Goal: Task Accomplishment & Management: Use online tool/utility

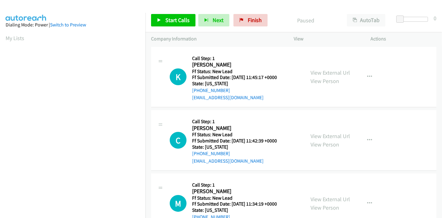
click at [164, 10] on div "Start Calls Pause Next Finish Paused AutoTab AutoTab 0" at bounding box center [293, 20] width 296 height 24
click at [167, 17] on span "Start Calls" at bounding box center [177, 19] width 24 height 7
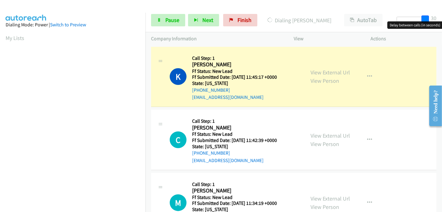
drag, startPoint x: 401, startPoint y: 20, endPoint x: 435, endPoint y: 21, distance: 34.2
click at [435, 21] on div "Start Calls Pause Next Finish Dialing Katie Nguyen AutoTab AutoTab 30" at bounding box center [293, 20] width 296 height 24
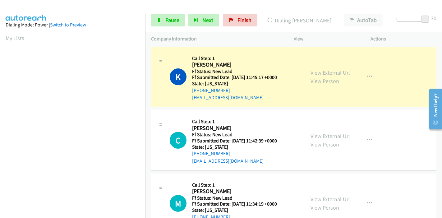
click at [342, 72] on link "View External Url" at bounding box center [329, 72] width 39 height 7
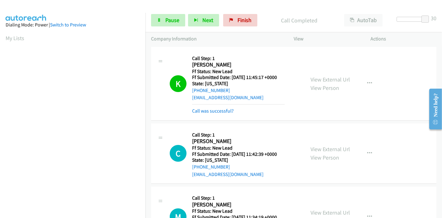
scroll to position [131, 0]
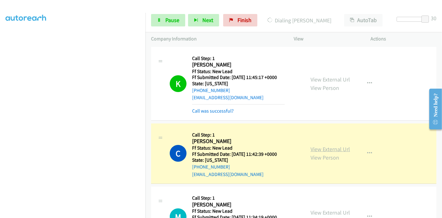
click at [331, 149] on link "View External Url" at bounding box center [329, 148] width 39 height 7
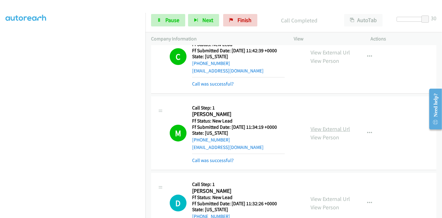
click at [327, 129] on link "View External Url" at bounding box center [329, 128] width 39 height 7
click at [164, 18] on link "Pause" at bounding box center [168, 20] width 34 height 12
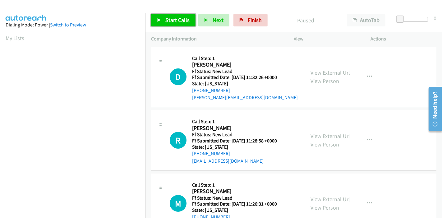
click at [170, 22] on span "Start Calls" at bounding box center [177, 19] width 24 height 7
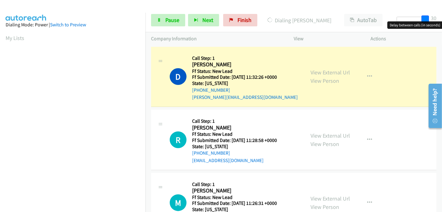
drag, startPoint x: 398, startPoint y: 18, endPoint x: 427, endPoint y: 16, distance: 28.6
click at [427, 16] on span at bounding box center [424, 19] width 7 height 7
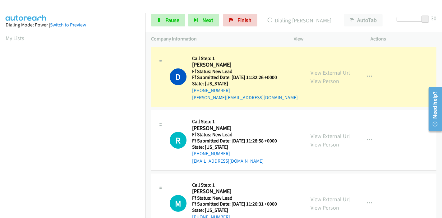
click at [326, 74] on link "View External Url" at bounding box center [329, 72] width 39 height 7
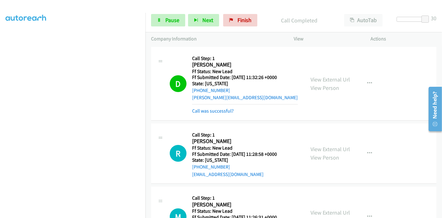
scroll to position [62, 0]
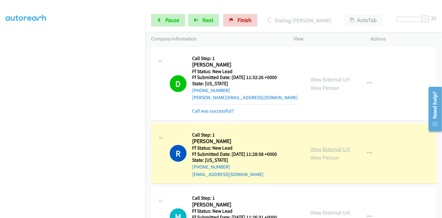
click at [341, 147] on link "View External Url" at bounding box center [329, 148] width 39 height 7
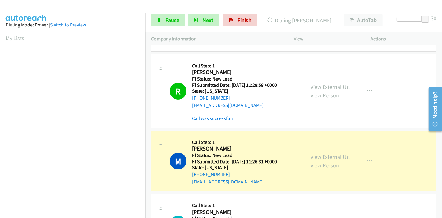
scroll to position [103, 0]
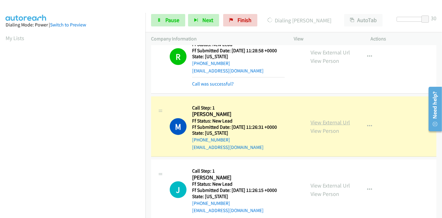
click at [341, 119] on link "View External Url" at bounding box center [329, 122] width 39 height 7
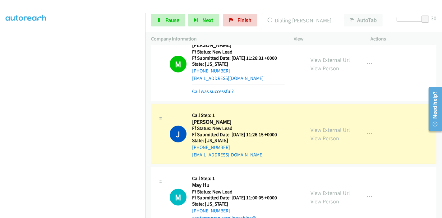
scroll to position [207, 0]
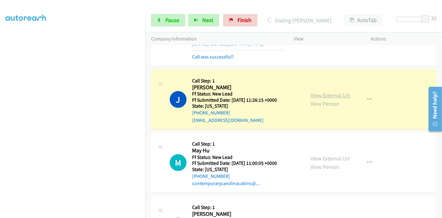
click at [343, 94] on link "View External Url" at bounding box center [329, 95] width 39 height 7
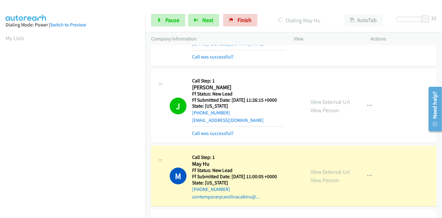
scroll to position [311, 0]
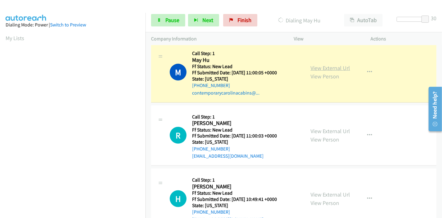
click at [337, 68] on link "View External Url" at bounding box center [329, 67] width 39 height 7
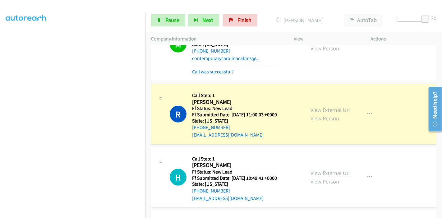
scroll to position [380, 0]
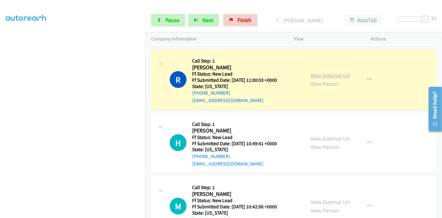
click at [337, 76] on link "View External Url" at bounding box center [329, 75] width 39 height 7
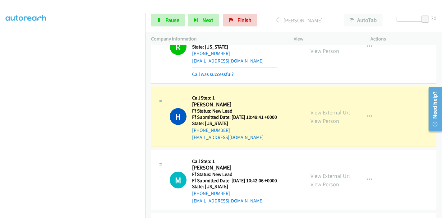
scroll to position [449, 0]
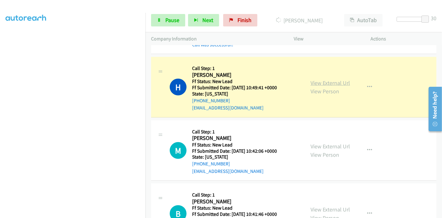
click at [342, 83] on link "View External Url" at bounding box center [329, 82] width 39 height 7
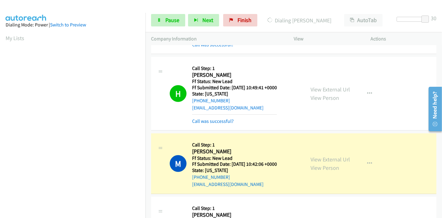
scroll to position [518, 0]
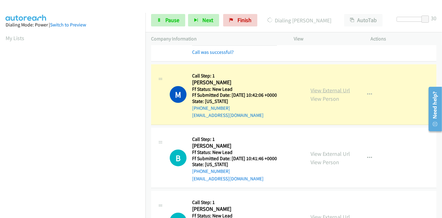
click at [337, 90] on link "View External Url" at bounding box center [329, 90] width 39 height 7
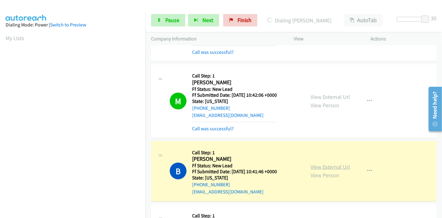
click at [338, 165] on link "View External Url" at bounding box center [329, 166] width 39 height 7
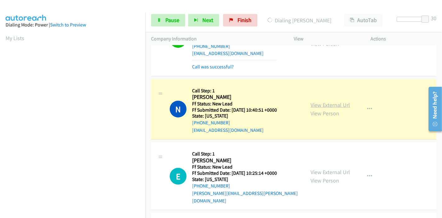
click at [325, 103] on link "View External Url" at bounding box center [329, 104] width 39 height 7
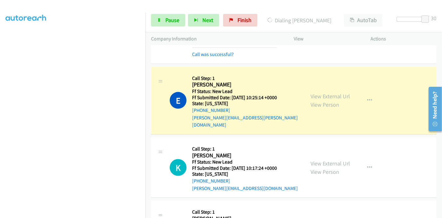
scroll to position [759, 0]
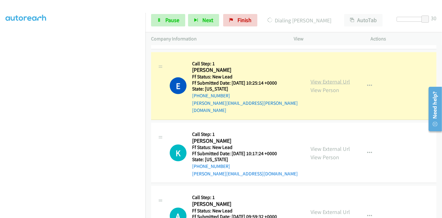
click at [335, 78] on link "View External Url" at bounding box center [329, 81] width 39 height 7
click at [171, 21] on span "Pause" at bounding box center [172, 19] width 14 height 7
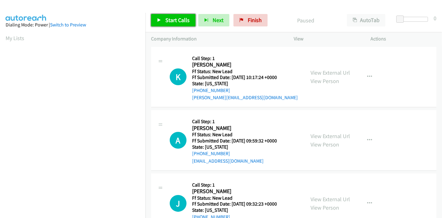
click at [172, 22] on span "Start Calls" at bounding box center [177, 19] width 24 height 7
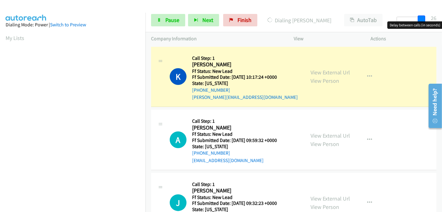
drag, startPoint x: 402, startPoint y: 19, endPoint x: 426, endPoint y: 17, distance: 24.0
click at [426, 17] on div at bounding box center [411, 22] width 40 height 10
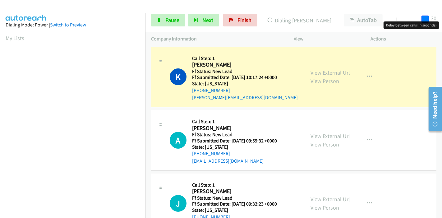
drag, startPoint x: 422, startPoint y: 17, endPoint x: 430, endPoint y: 17, distance: 8.1
click at [430, 17] on div at bounding box center [411, 22] width 40 height 10
click at [323, 73] on link "View External Url" at bounding box center [329, 72] width 39 height 7
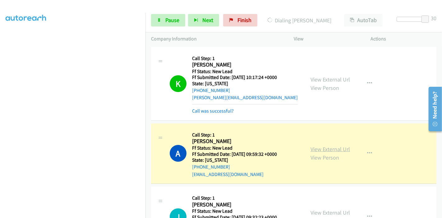
click at [339, 148] on link "View External Url" at bounding box center [329, 148] width 39 height 7
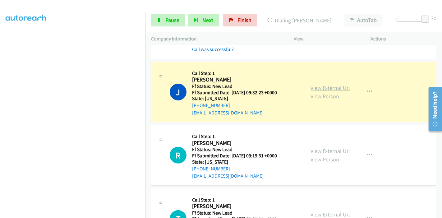
click at [316, 88] on link "View External Url" at bounding box center [329, 87] width 39 height 7
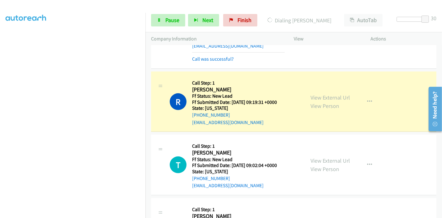
scroll to position [207, 0]
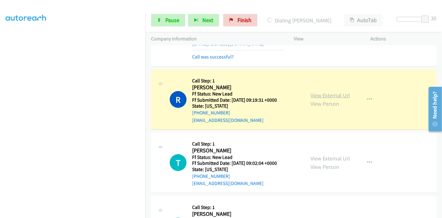
click at [339, 93] on link "View External Url" at bounding box center [329, 95] width 39 height 7
click at [169, 27] on div "Start Calls Pause Next Finish Dialing [PERSON_NAME] AutoTab AutoTab 30" at bounding box center [293, 20] width 296 height 24
click at [164, 23] on link "Pause" at bounding box center [168, 20] width 34 height 12
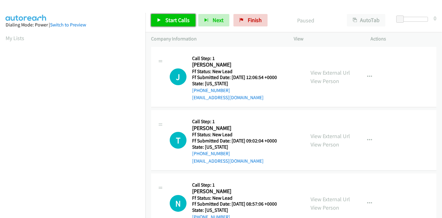
click at [175, 22] on span "Start Calls" at bounding box center [177, 19] width 24 height 7
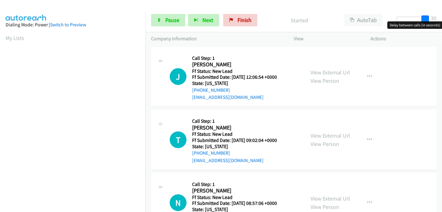
drag, startPoint x: 397, startPoint y: 17, endPoint x: 432, endPoint y: 16, distance: 34.8
click at [432, 16] on div "Start Calls Pause Next Finish Started AutoTab AutoTab 30" at bounding box center [293, 20] width 296 height 24
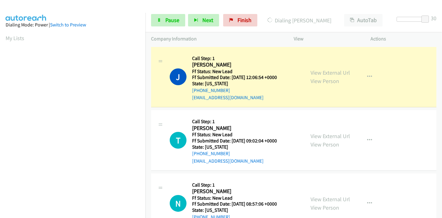
scroll to position [131, 0]
click at [316, 70] on link "View External Url" at bounding box center [329, 72] width 39 height 7
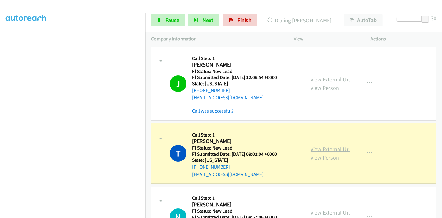
click at [332, 148] on link "View External Url" at bounding box center [329, 148] width 39 height 7
click at [169, 19] on span "Pause" at bounding box center [172, 19] width 14 height 7
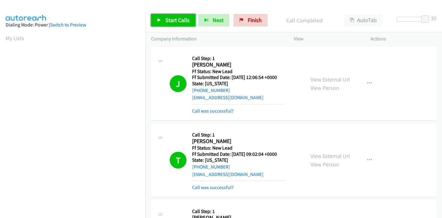
click at [177, 17] on span "Start Calls" at bounding box center [177, 19] width 24 height 7
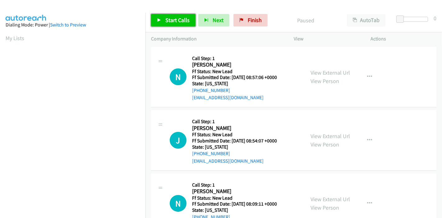
click at [164, 17] on link "Start Calls" at bounding box center [173, 20] width 44 height 12
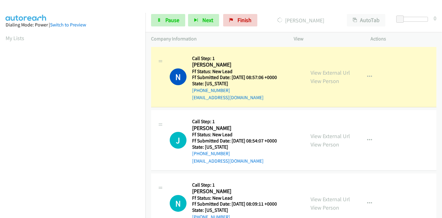
scroll to position [131, 0]
click at [320, 73] on link "View External Url" at bounding box center [329, 72] width 39 height 7
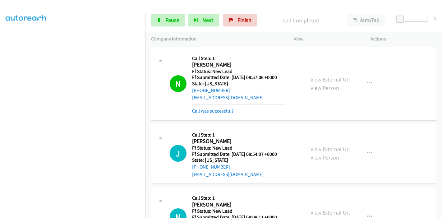
scroll to position [62, 0]
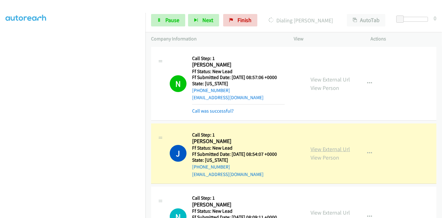
click at [339, 150] on link "View External Url" at bounding box center [329, 148] width 39 height 7
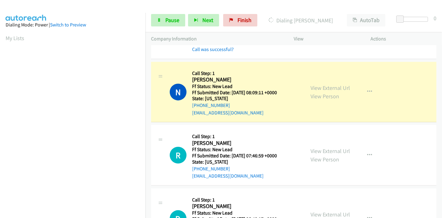
scroll to position [131, 0]
click at [317, 87] on link "View External Url" at bounding box center [329, 87] width 39 height 7
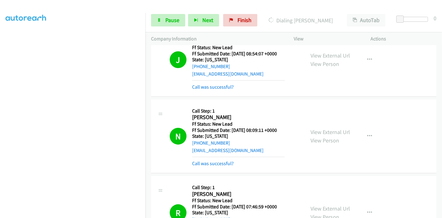
scroll to position [169, 0]
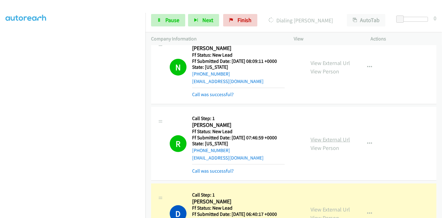
click at [328, 137] on link "View External Url" at bounding box center [329, 139] width 39 height 7
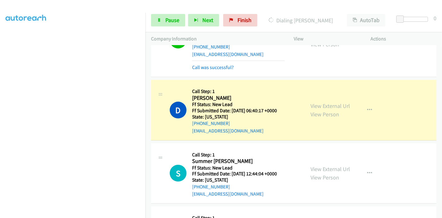
scroll to position [273, 0]
click at [312, 107] on link "View External Url" at bounding box center [329, 105] width 39 height 7
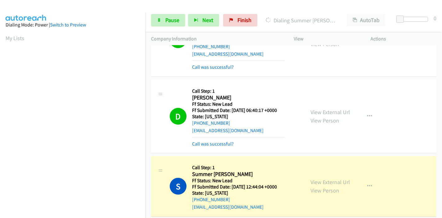
scroll to position [131, 0]
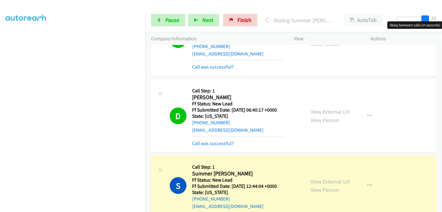
drag, startPoint x: 403, startPoint y: 18, endPoint x: 436, endPoint y: 19, distance: 32.9
click at [436, 19] on div "Start Calls Pause Next Finish Dialing Summer Michelle AutoTab AutoTab 30" at bounding box center [293, 20] width 296 height 24
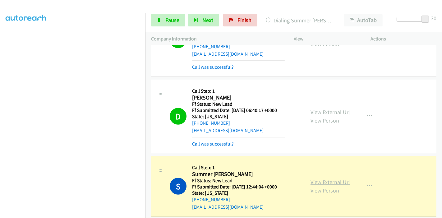
click at [314, 180] on link "View External Url" at bounding box center [329, 181] width 39 height 7
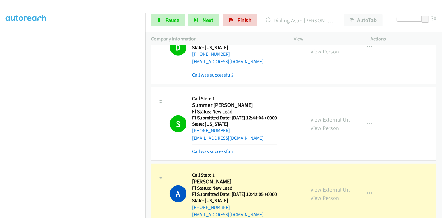
scroll to position [411, 0]
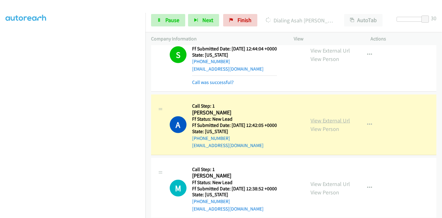
click at [313, 117] on link "View External Url" at bounding box center [329, 120] width 39 height 7
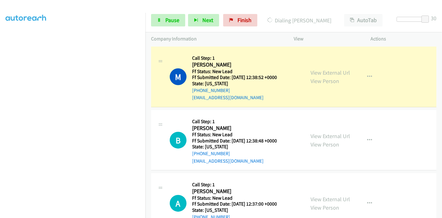
scroll to position [524, 0]
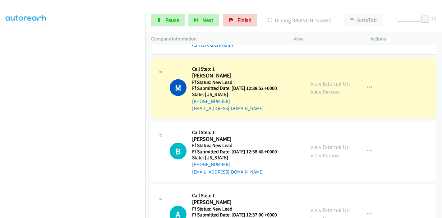
click at [317, 83] on link "View External Url" at bounding box center [329, 83] width 39 height 7
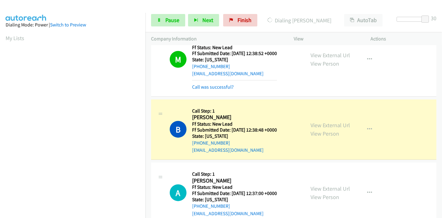
scroll to position [131, 0]
click at [319, 121] on link "View External Url" at bounding box center [329, 124] width 39 height 7
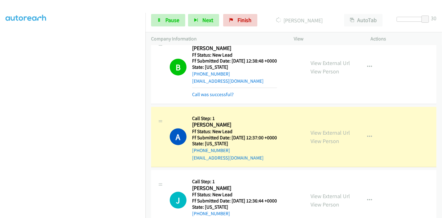
scroll to position [697, 0]
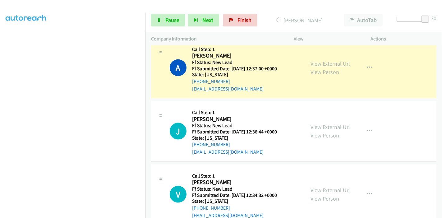
click at [318, 61] on link "View External Url" at bounding box center [329, 63] width 39 height 7
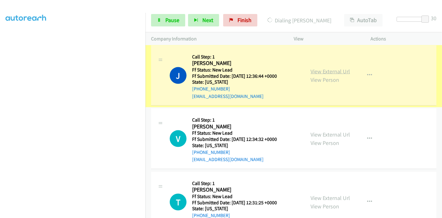
scroll to position [766, 0]
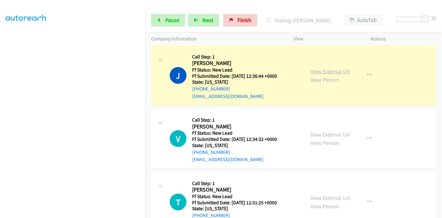
click at [333, 68] on link "View External Url" at bounding box center [329, 71] width 39 height 7
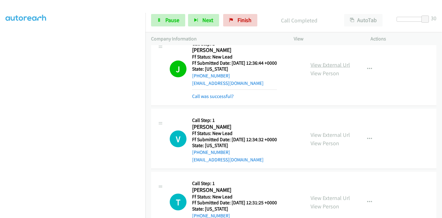
click at [329, 61] on link "View External Url" at bounding box center [329, 64] width 39 height 7
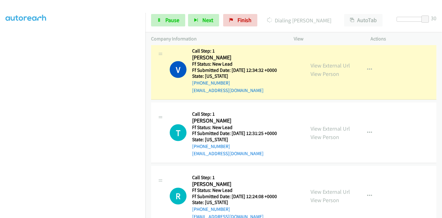
scroll to position [131, 0]
click link "View External Url"
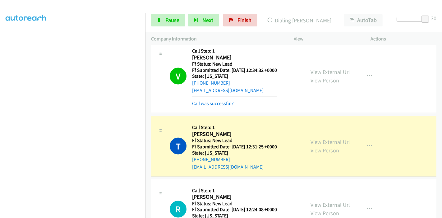
scroll to position [0, 0]
click link "View External Url"
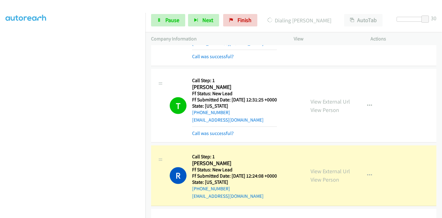
scroll to position [986, 0]
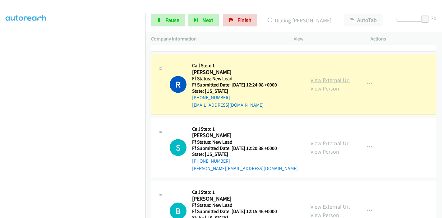
click link "View External Url"
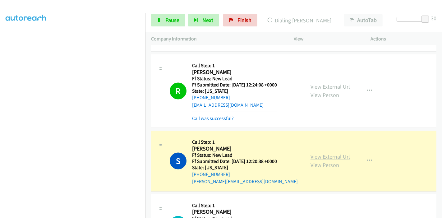
click link "View External Url"
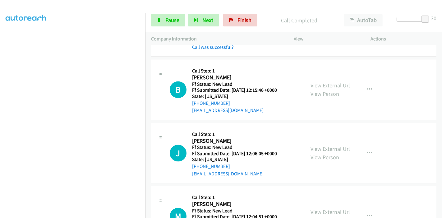
scroll to position [1124, 0]
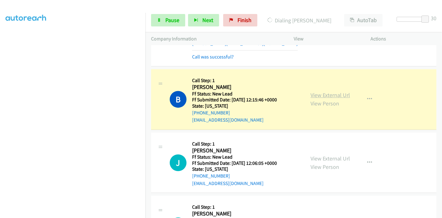
click link "View External Url"
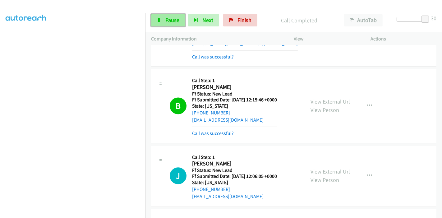
click link "Pause"
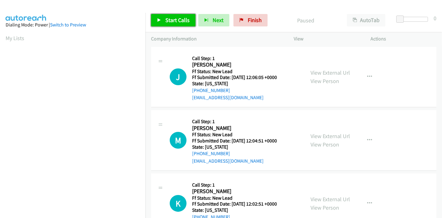
click at [170, 20] on span "Start Calls" at bounding box center [177, 19] width 24 height 7
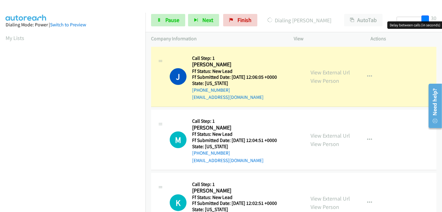
drag, startPoint x: 400, startPoint y: 17, endPoint x: 435, endPoint y: 17, distance: 34.2
click at [435, 17] on div "Start Calls Pause Next Finish Dialing Jacob Lovato AutoTab AutoTab 30" at bounding box center [293, 20] width 296 height 24
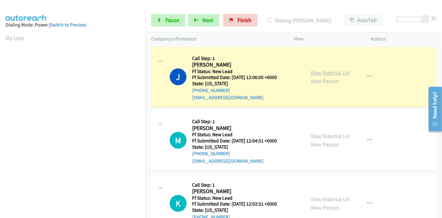
click at [315, 70] on link "View External Url" at bounding box center [329, 72] width 39 height 7
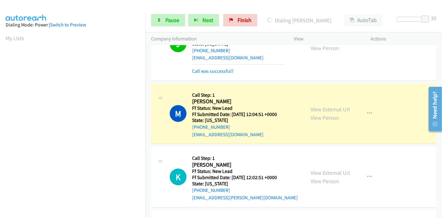
scroll to position [34, 0]
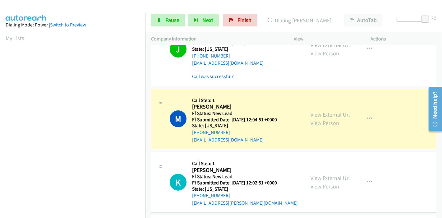
click at [333, 114] on link "View External Url" at bounding box center [329, 114] width 39 height 7
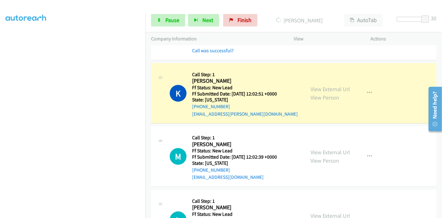
scroll to position [138, 0]
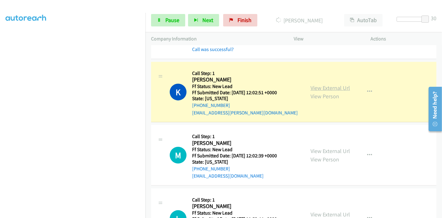
click at [335, 84] on link "View External Url" at bounding box center [329, 87] width 39 height 7
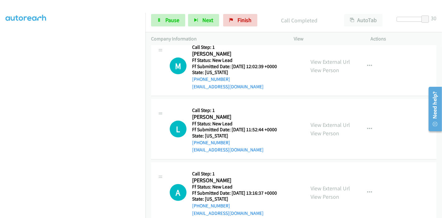
scroll to position [241, 0]
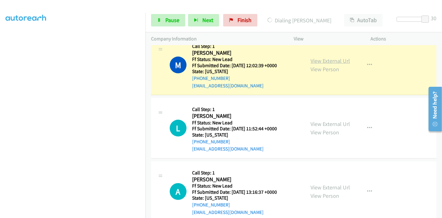
click at [343, 60] on link "View External Url" at bounding box center [329, 60] width 39 height 7
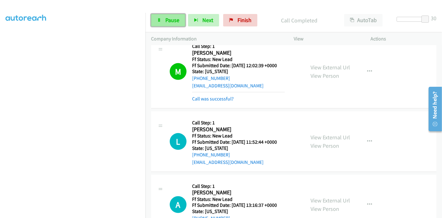
click at [168, 21] on span "Pause" at bounding box center [172, 19] width 14 height 7
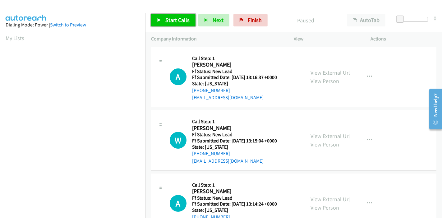
click at [173, 20] on span "Start Calls" at bounding box center [177, 19] width 24 height 7
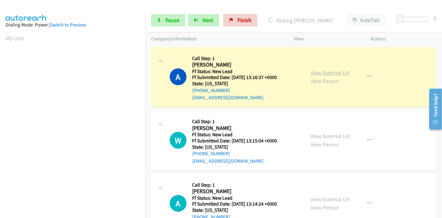
click at [320, 72] on link "View External Url" at bounding box center [329, 72] width 39 height 7
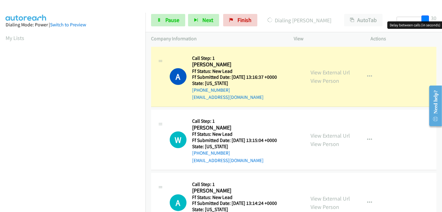
drag, startPoint x: 397, startPoint y: 19, endPoint x: 435, endPoint y: 18, distance: 37.6
click at [435, 18] on div "Start Calls Pause Next Finish Dialing [PERSON_NAME] AutoTab AutoTab 30" at bounding box center [293, 20] width 296 height 24
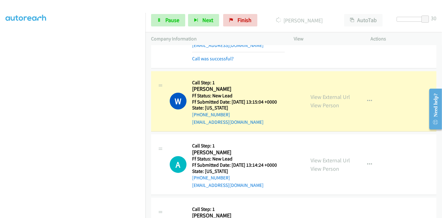
scroll to position [69, 0]
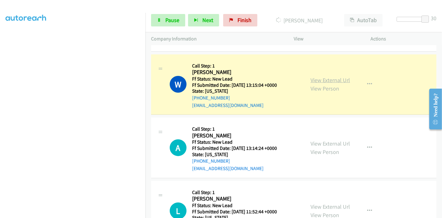
click at [344, 81] on link "View External Url" at bounding box center [329, 79] width 39 height 7
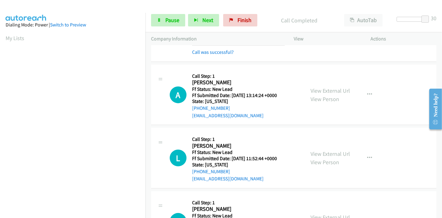
scroll to position [138, 0]
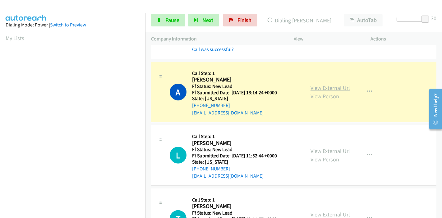
click at [333, 88] on link "View External Url" at bounding box center [329, 87] width 39 height 7
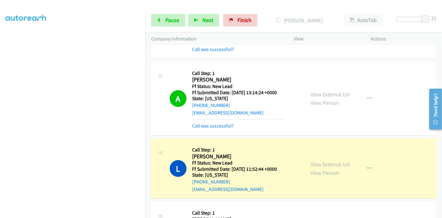
scroll to position [0, 0]
drag, startPoint x: 325, startPoint y: 163, endPoint x: 320, endPoint y: 165, distance: 4.8
click at [325, 163] on link "View External Url" at bounding box center [329, 164] width 39 height 7
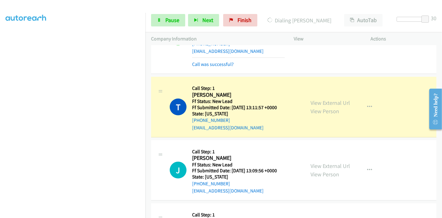
scroll to position [97, 0]
click at [339, 103] on link "View External Url" at bounding box center [329, 102] width 39 height 7
click at [167, 18] on span "Pause" at bounding box center [172, 19] width 14 height 7
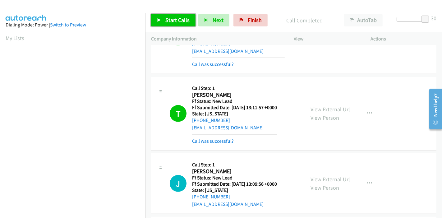
click at [177, 18] on span "Start Calls" at bounding box center [177, 19] width 24 height 7
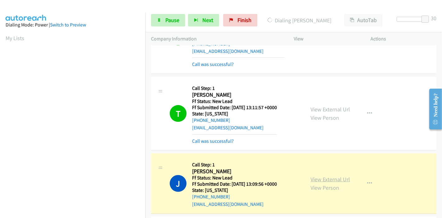
click at [325, 180] on link "View External Url" at bounding box center [329, 179] width 39 height 7
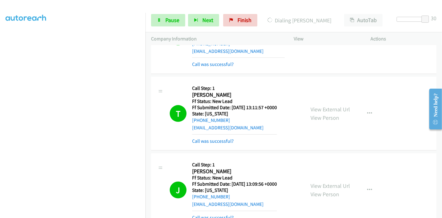
click at [85, 212] on section at bounding box center [73, 70] width 134 height 297
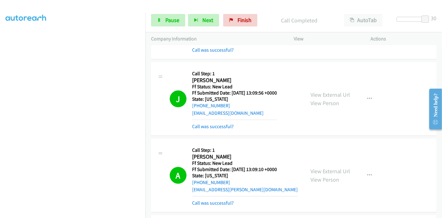
scroll to position [380, 0]
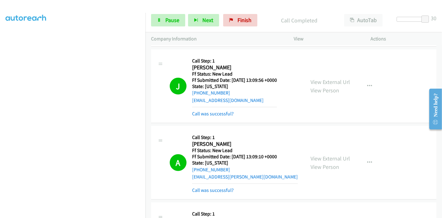
click at [320, 76] on div "View External Url View Person View External Url Email Schedule/Manage Callback …" at bounding box center [346, 86] width 83 height 62
click at [320, 80] on link "View External Url" at bounding box center [329, 81] width 39 height 7
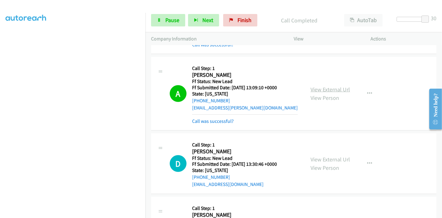
click at [339, 88] on link "View External Url" at bounding box center [329, 89] width 39 height 7
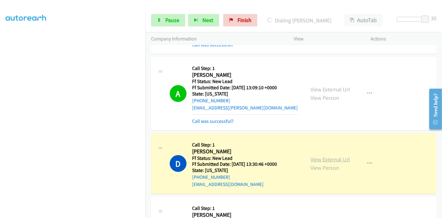
click at [326, 159] on link "View External Url" at bounding box center [329, 159] width 39 height 7
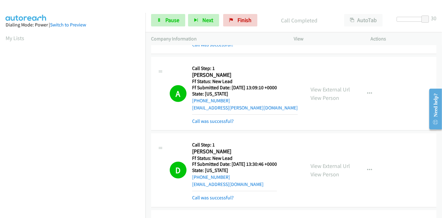
scroll to position [131, 0]
click at [164, 25] on link "Pause" at bounding box center [168, 20] width 34 height 12
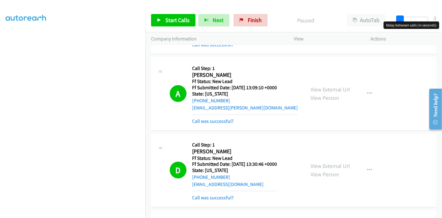
drag, startPoint x: 424, startPoint y: 17, endPoint x: 379, endPoint y: 25, distance: 45.9
click at [384, 26] on body "Start Calls Pause Next Finish Paused AutoTab AutoTab 0 Company Information Info…" at bounding box center [221, 15] width 442 height 30
click at [182, 18] on span "Start Calls" at bounding box center [177, 19] width 24 height 7
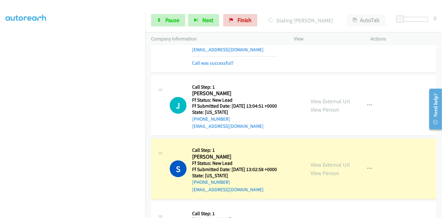
scroll to position [621, 0]
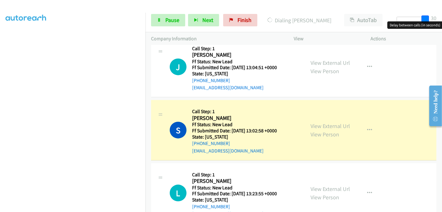
drag, startPoint x: 398, startPoint y: 16, endPoint x: 433, endPoint y: 16, distance: 35.4
click at [433, 16] on div "Start Calls Pause Next Finish Dialing Shanna Tyson AutoTab AutoTab 30" at bounding box center [293, 20] width 296 height 24
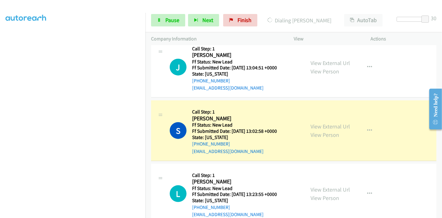
scroll to position [0, 0]
click at [317, 124] on link "View External Url" at bounding box center [329, 126] width 39 height 7
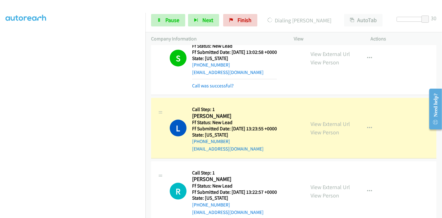
scroll to position [725, 0]
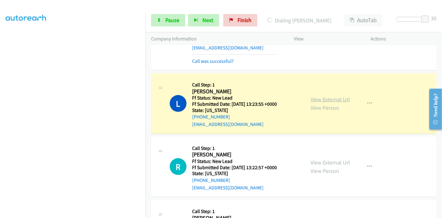
click at [332, 99] on link "View External Url" at bounding box center [329, 99] width 39 height 7
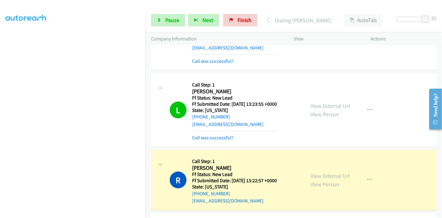
scroll to position [0, 0]
click at [311, 172] on link "View External Url" at bounding box center [329, 175] width 39 height 7
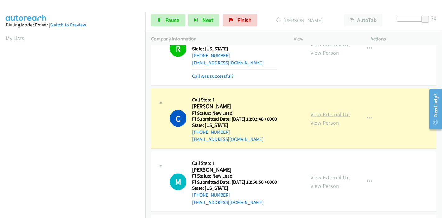
click at [325, 114] on link "View External Url" at bounding box center [329, 114] width 39 height 7
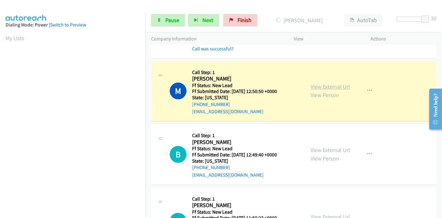
scroll to position [966, 0]
click at [315, 87] on link "View External Url" at bounding box center [329, 86] width 39 height 7
drag, startPoint x: 165, startPoint y: 19, endPoint x: 169, endPoint y: 20, distance: 3.8
click at [165, 19] on span "Pause" at bounding box center [172, 19] width 14 height 7
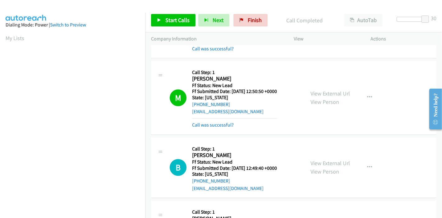
scroll to position [131, 0]
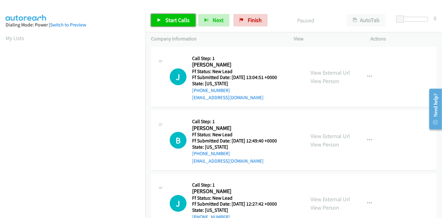
click at [170, 19] on span "Start Calls" at bounding box center [177, 19] width 24 height 7
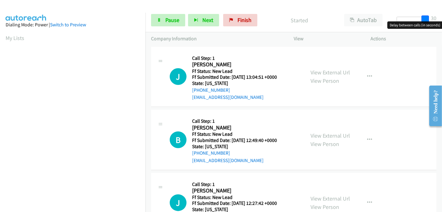
drag, startPoint x: 400, startPoint y: 17, endPoint x: 436, endPoint y: 19, distance: 35.5
click at [436, 19] on div "Start Calls Pause Next Finish Started AutoTab AutoTab 30" at bounding box center [293, 20] width 296 height 24
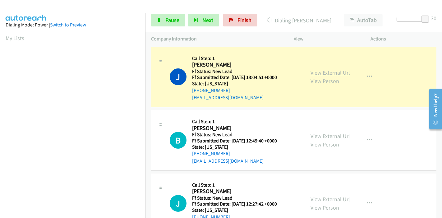
scroll to position [131, 0]
click at [328, 71] on link "View External Url" at bounding box center [329, 72] width 39 height 7
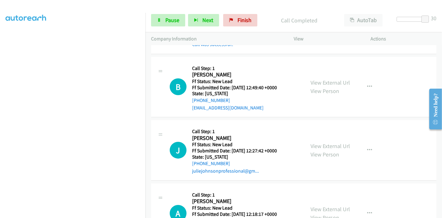
scroll to position [69, 0]
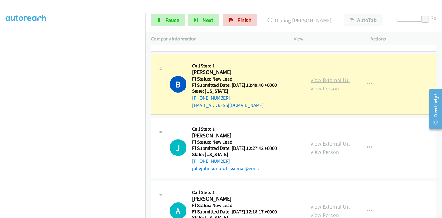
click at [335, 80] on link "View External Url" at bounding box center [329, 79] width 39 height 7
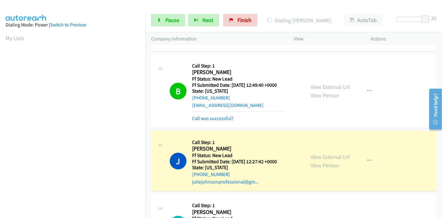
scroll to position [103, 0]
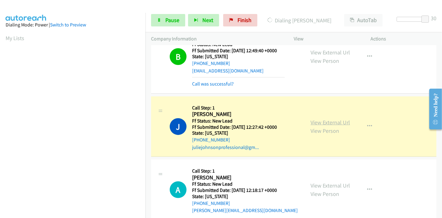
click at [331, 123] on link "View External Url" at bounding box center [329, 122] width 39 height 7
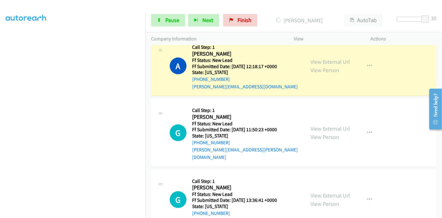
scroll to position [241, 0]
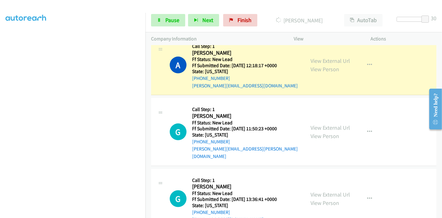
click at [347, 59] on div "View External Url View Person View External Url Email Schedule/Manage Callback …" at bounding box center [346, 64] width 83 height 49
click at [321, 57] on link "View External Url" at bounding box center [329, 60] width 39 height 7
drag, startPoint x: 171, startPoint y: 19, endPoint x: 220, endPoint y: 8, distance: 50.5
click at [171, 19] on span "Pause" at bounding box center [172, 19] width 14 height 7
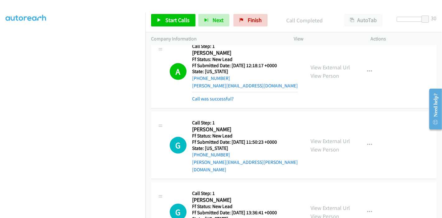
scroll to position [255, 0]
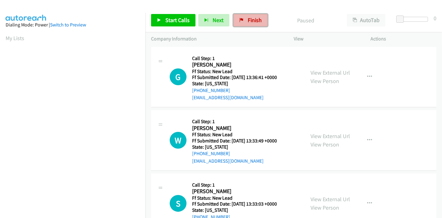
click at [243, 18] on link "Finish" at bounding box center [250, 20] width 34 height 12
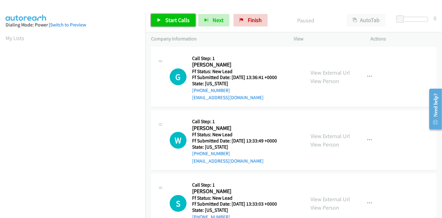
click at [180, 20] on span "Start Calls" at bounding box center [177, 19] width 24 height 7
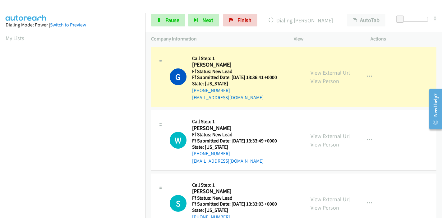
click at [332, 71] on link "View External Url" at bounding box center [329, 72] width 39 height 7
click at [167, 21] on span "Pause" at bounding box center [172, 19] width 14 height 7
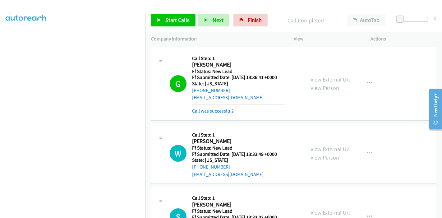
drag, startPoint x: 430, startPoint y: 20, endPoint x: 426, endPoint y: 19, distance: 4.2
click at [429, 20] on div at bounding box center [414, 22] width 40 height 10
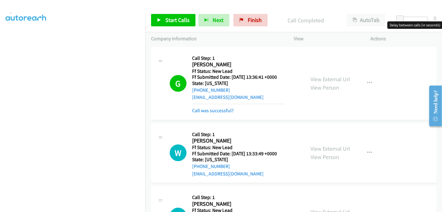
click at [426, 19] on div at bounding box center [413, 19] width 29 height 5
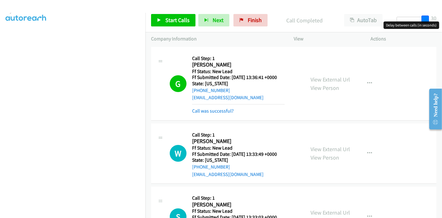
drag, startPoint x: 424, startPoint y: 18, endPoint x: 429, endPoint y: 18, distance: 4.4
click at [429, 18] on div at bounding box center [411, 22] width 40 height 10
click at [167, 15] on link "Start Calls" at bounding box center [173, 20] width 44 height 12
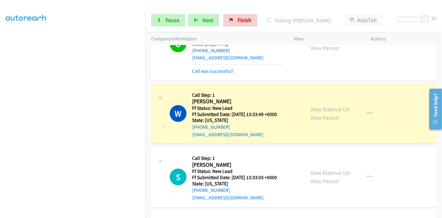
scroll to position [69, 0]
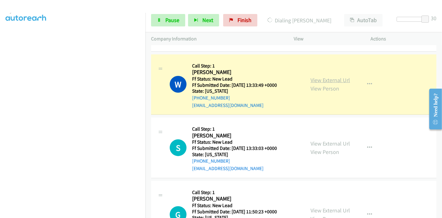
click at [332, 79] on link "View External Url" at bounding box center [329, 79] width 39 height 7
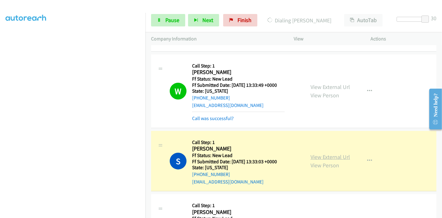
click at [338, 154] on link "View External Url" at bounding box center [329, 156] width 39 height 7
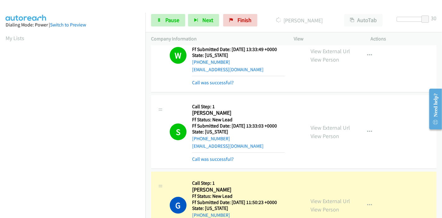
scroll to position [172, 0]
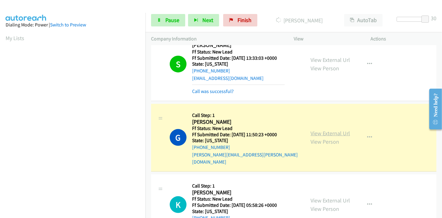
click at [318, 130] on link "View External Url" at bounding box center [329, 133] width 39 height 7
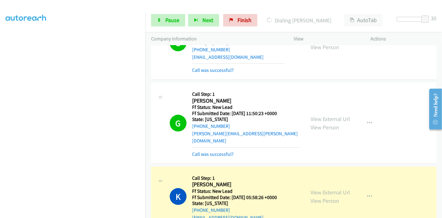
scroll to position [204, 0]
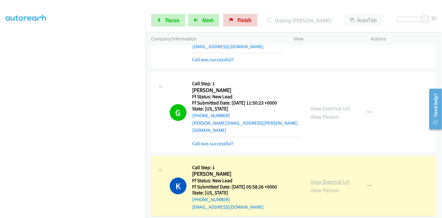
click at [332, 178] on link "View External Url" at bounding box center [329, 181] width 39 height 7
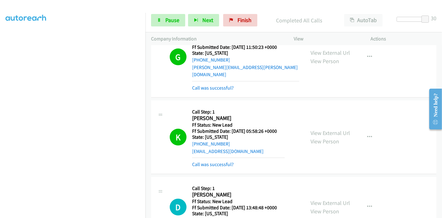
scroll to position [311, 0]
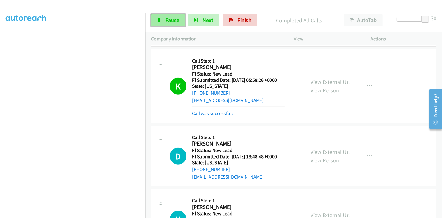
click at [162, 20] on link "Pause" at bounding box center [168, 20] width 34 height 12
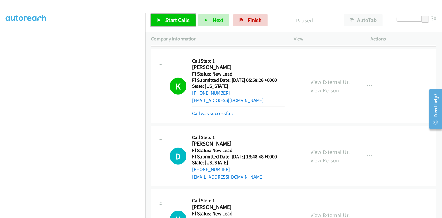
click at [172, 18] on span "Start Calls" at bounding box center [177, 19] width 24 height 7
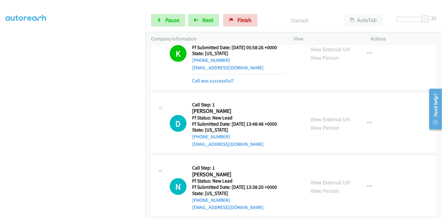
scroll to position [97, 0]
click at [329, 179] on link "View External Url" at bounding box center [329, 182] width 39 height 7
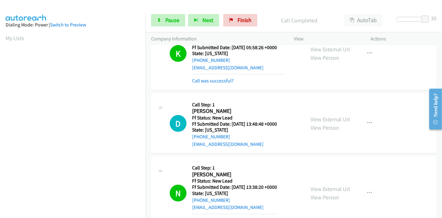
scroll to position [131, 0]
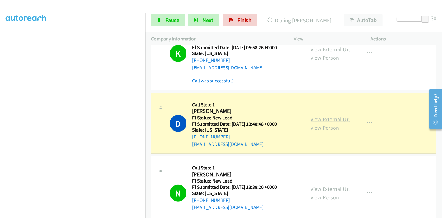
click at [339, 116] on link "View External Url" at bounding box center [329, 119] width 39 height 7
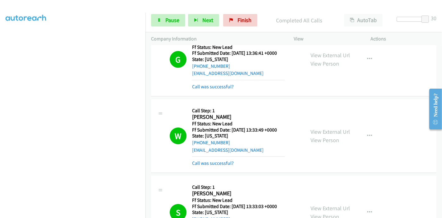
scroll to position [0, 0]
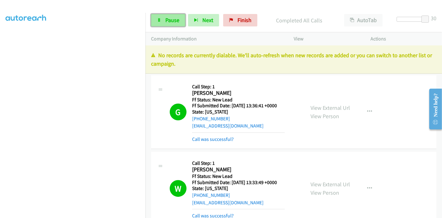
click at [160, 18] on icon at bounding box center [159, 20] width 4 height 4
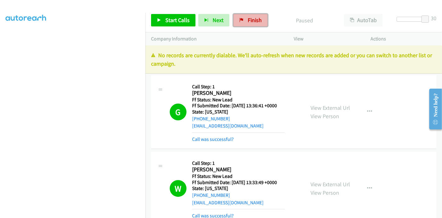
click at [255, 19] on span "Finish" at bounding box center [255, 19] width 14 height 7
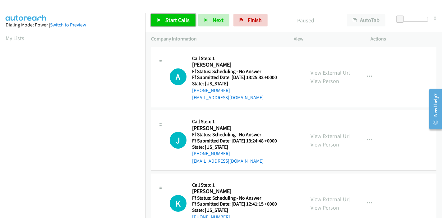
click at [163, 21] on link "Start Calls" at bounding box center [173, 20] width 44 height 12
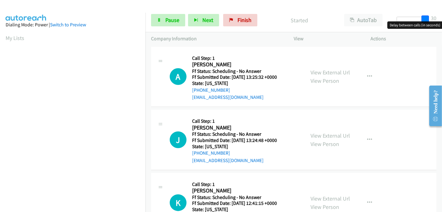
drag, startPoint x: 398, startPoint y: 19, endPoint x: 439, endPoint y: 20, distance: 41.3
click at [439, 20] on div "Start Calls Pause Next Finish Started AutoTab AutoTab 30" at bounding box center [293, 20] width 296 height 24
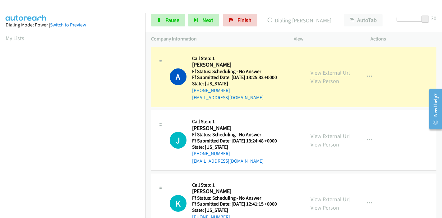
click at [318, 74] on link "View External Url" at bounding box center [329, 72] width 39 height 7
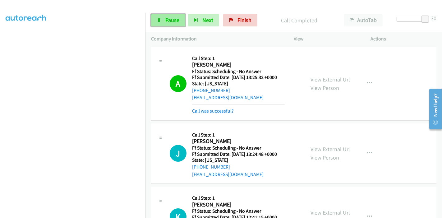
click at [166, 20] on span "Pause" at bounding box center [172, 19] width 14 height 7
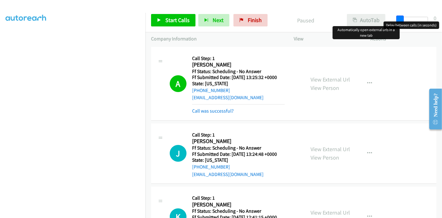
drag, startPoint x: 425, startPoint y: 17, endPoint x: 381, endPoint y: 20, distance: 44.8
click at [384, 19] on div "Start Calls Pause Next Finish Paused AutoTab AutoTab 0" at bounding box center [293, 20] width 296 height 24
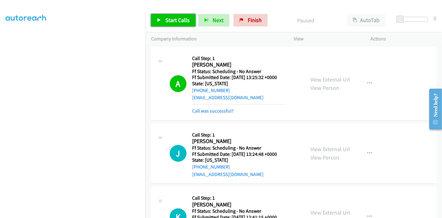
click at [185, 18] on span "Start Calls" at bounding box center [177, 19] width 24 height 7
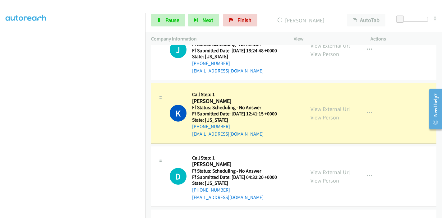
scroll to position [0, 0]
click at [313, 108] on link "View External Url" at bounding box center [329, 108] width 39 height 7
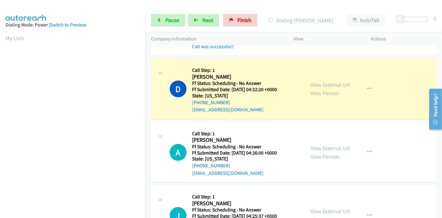
scroll to position [207, 0]
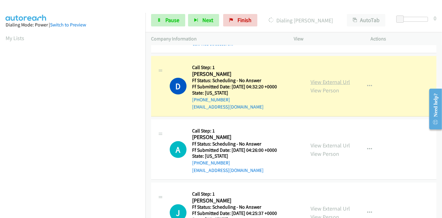
click at [324, 81] on link "View External Url" at bounding box center [329, 81] width 39 height 7
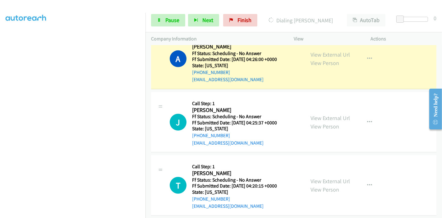
scroll to position [276, 0]
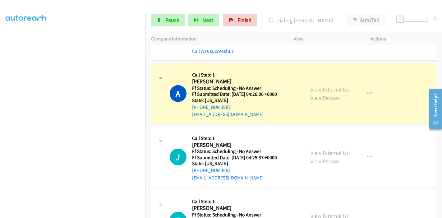
click at [330, 87] on link "View External Url" at bounding box center [329, 89] width 39 height 7
drag, startPoint x: 345, startPoint y: 88, endPoint x: 341, endPoint y: 87, distance: 4.2
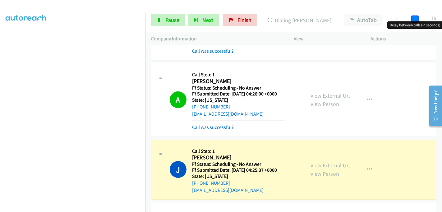
drag, startPoint x: 401, startPoint y: 16, endPoint x: 419, endPoint y: 14, distance: 18.2
click at [419, 14] on div "Start Calls Pause Next Finish Dialing Justin Self AutoTab AutoTab 19" at bounding box center [293, 20] width 296 height 24
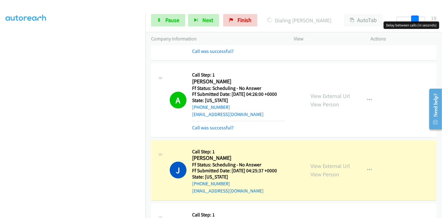
drag, startPoint x: 413, startPoint y: 16, endPoint x: 431, endPoint y: 16, distance: 17.7
click at [431, 16] on div "Start Calls Pause Next Finish Dialing Justin Self AutoTab AutoTab 19" at bounding box center [293, 20] width 296 height 24
click at [314, 166] on link "View External Url" at bounding box center [329, 165] width 39 height 7
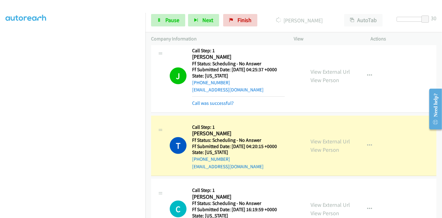
scroll to position [380, 0]
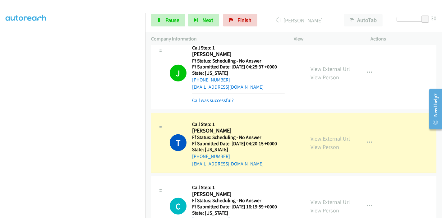
click at [330, 137] on link "View External Url" at bounding box center [329, 138] width 39 height 7
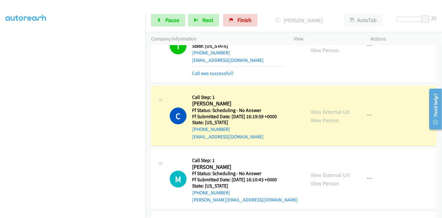
scroll to position [0, 0]
click at [317, 109] on link "View External Url" at bounding box center [329, 111] width 39 height 7
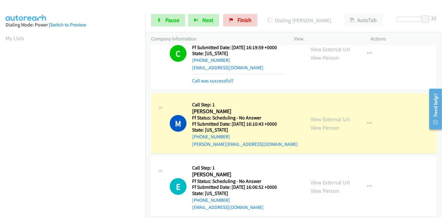
scroll to position [131, 0]
click at [315, 118] on link "View External Url" at bounding box center [329, 119] width 39 height 7
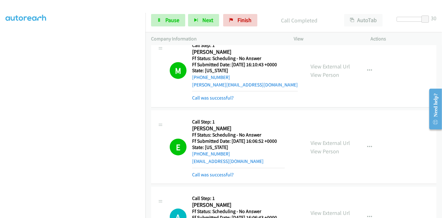
scroll to position [621, 0]
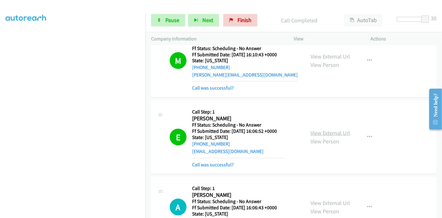
click at [327, 132] on link "View External Url" at bounding box center [329, 132] width 39 height 7
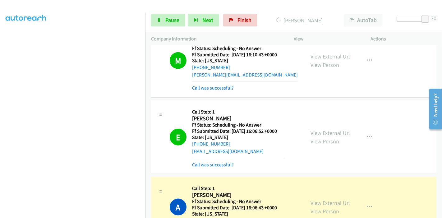
scroll to position [690, 0]
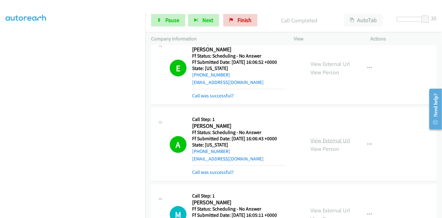
click at [320, 137] on link "View External Url" at bounding box center [329, 140] width 39 height 7
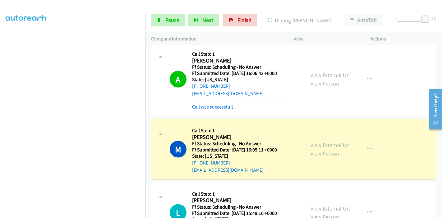
scroll to position [794, 0]
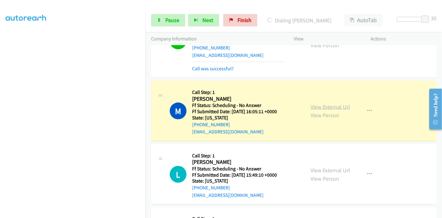
click at [317, 103] on link "View External Url" at bounding box center [329, 106] width 39 height 7
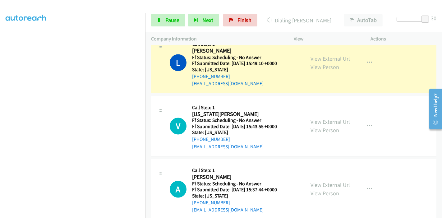
scroll to position [897, 0]
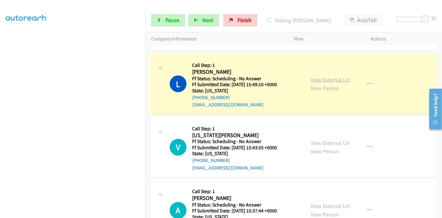
click at [329, 76] on link "View External Url" at bounding box center [329, 79] width 39 height 7
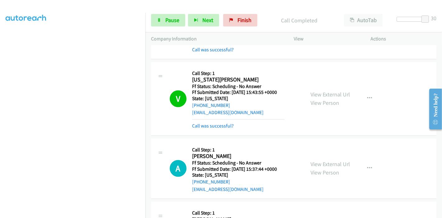
scroll to position [966, 0]
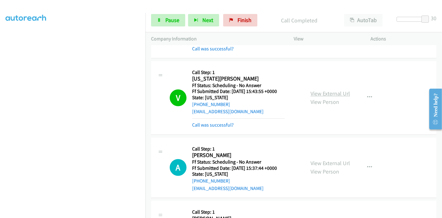
click at [310, 93] on link "View External Url" at bounding box center [329, 93] width 39 height 7
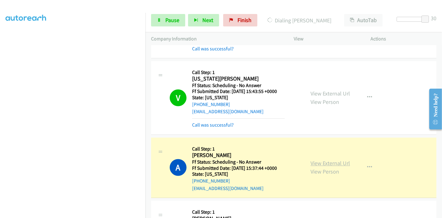
click at [321, 160] on link "View External Url" at bounding box center [329, 163] width 39 height 7
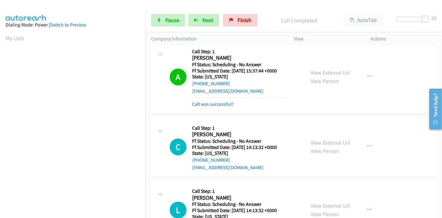
scroll to position [1070, 0]
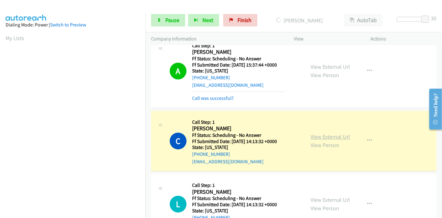
click at [316, 133] on link "View External Url" at bounding box center [329, 136] width 39 height 7
click at [167, 25] on link "Pause" at bounding box center [168, 20] width 34 height 12
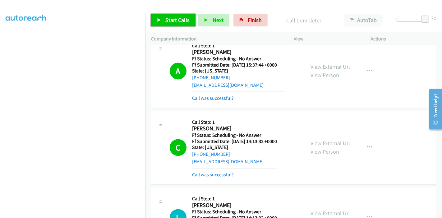
click at [173, 22] on span "Start Calls" at bounding box center [177, 19] width 24 height 7
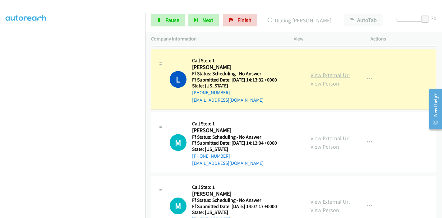
click at [311, 74] on link "View External Url" at bounding box center [329, 74] width 39 height 7
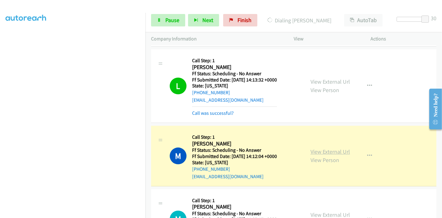
click at [338, 150] on link "View External Url" at bounding box center [329, 151] width 39 height 7
drag, startPoint x: 8, startPoint y: 29, endPoint x: 7, endPoint y: 33, distance: 4.9
click at [8, 29] on aside "Dialing Mode: Power | Switch to Preview My Lists" at bounding box center [72, 185] width 145 height 344
click at [425, 66] on div "L Callback Scheduled Call Step: 1 Lindsay Holton America/New_York Ff Status: Sc…" at bounding box center [293, 86] width 285 height 74
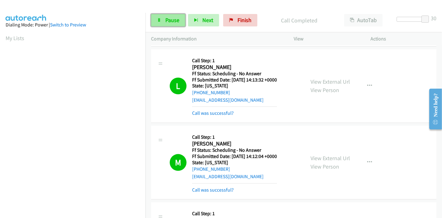
click at [162, 19] on link "Pause" at bounding box center [168, 20] width 34 height 12
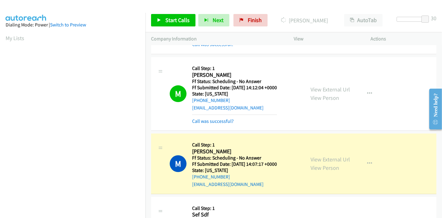
scroll to position [1277, 0]
click at [335, 155] on link "View External Url" at bounding box center [329, 158] width 39 height 7
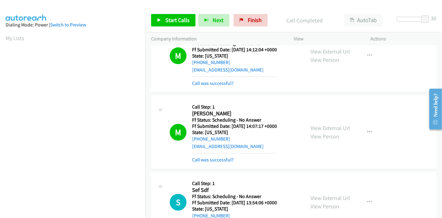
scroll to position [1346, 0]
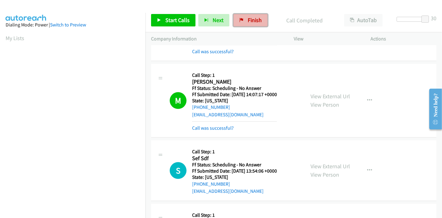
click at [253, 20] on span "Finish" at bounding box center [255, 19] width 14 height 7
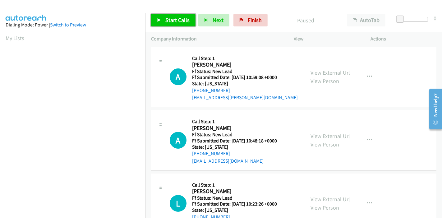
click at [180, 19] on span "Start Calls" at bounding box center [177, 19] width 24 height 7
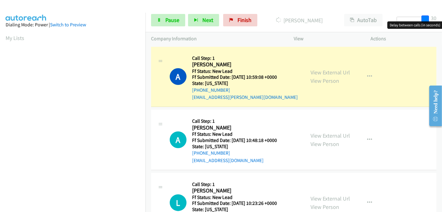
drag, startPoint x: 398, startPoint y: 17, endPoint x: 441, endPoint y: 19, distance: 43.8
click at [441, 19] on div "Start Calls Pause Next Finish Dialing Angelo Amaya AutoTab AutoTab 30" at bounding box center [293, 20] width 296 height 24
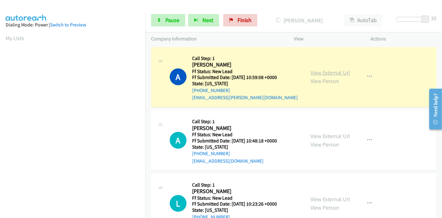
click at [323, 71] on link "View External Url" at bounding box center [329, 72] width 39 height 7
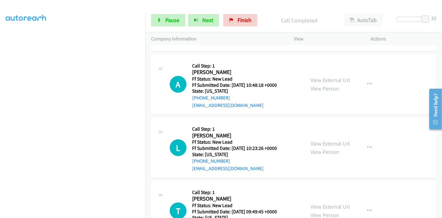
scroll to position [97, 0]
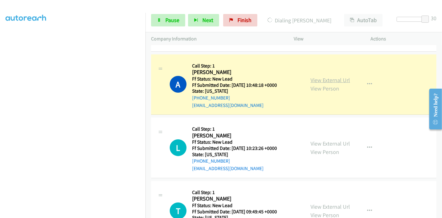
click at [344, 80] on link "View External Url" at bounding box center [329, 79] width 39 height 7
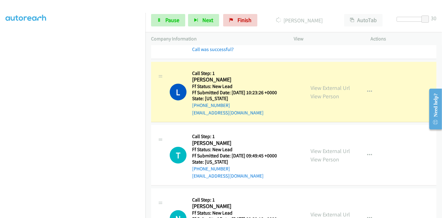
scroll to position [131, 0]
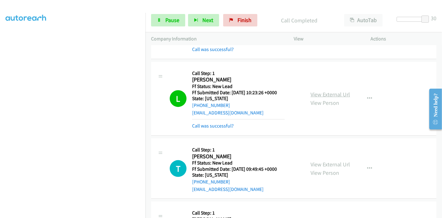
click at [325, 94] on link "View External Url" at bounding box center [329, 94] width 39 height 7
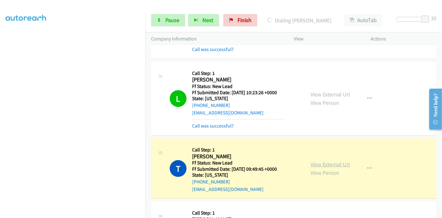
click at [321, 163] on link "View External Url" at bounding box center [329, 164] width 39 height 7
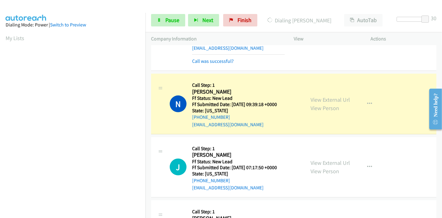
scroll to position [276, 0]
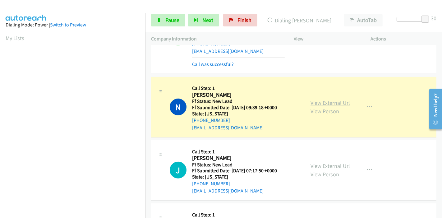
click at [319, 103] on link "View External Url" at bounding box center [329, 102] width 39 height 7
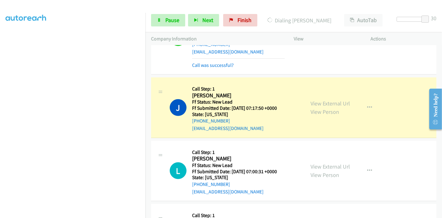
scroll to position [380, 0]
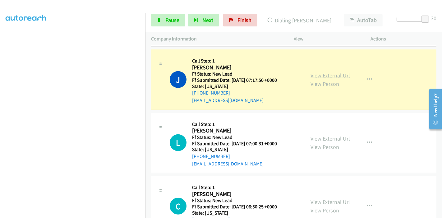
click at [342, 74] on link "View External Url" at bounding box center [329, 75] width 39 height 7
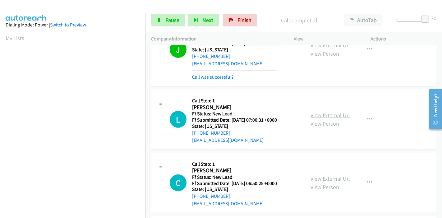
scroll to position [449, 0]
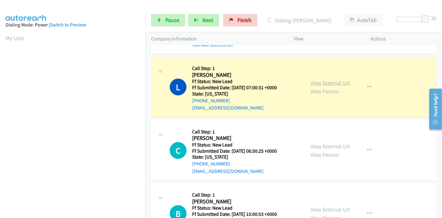
click at [342, 80] on link "View External Url" at bounding box center [329, 82] width 39 height 7
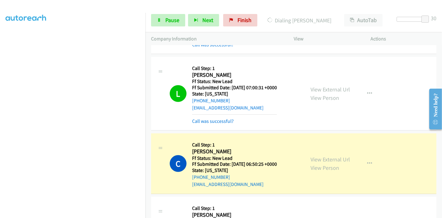
scroll to position [0, 0]
click at [317, 158] on link "View External Url" at bounding box center [329, 159] width 39 height 7
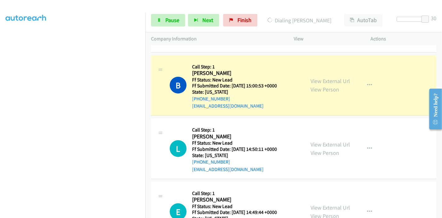
scroll to position [621, 0]
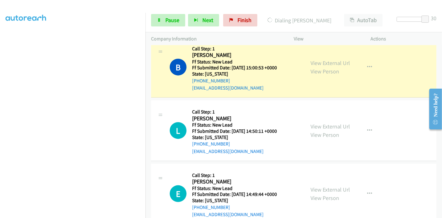
click at [336, 65] on div "View External Url View Person" at bounding box center [329, 67] width 39 height 17
click at [336, 64] on link "View External Url" at bounding box center [329, 62] width 39 height 7
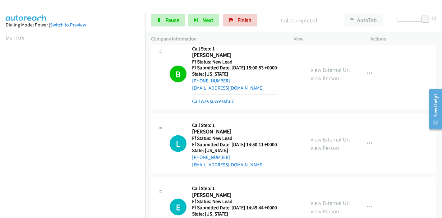
scroll to position [131, 0]
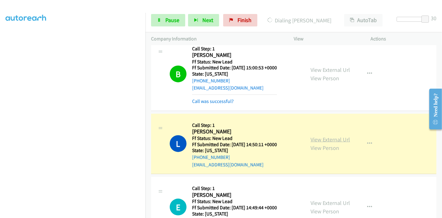
click at [318, 137] on link "View External Url" at bounding box center [329, 139] width 39 height 7
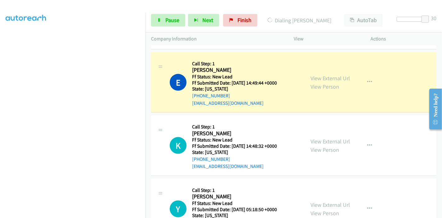
scroll to position [690, 0]
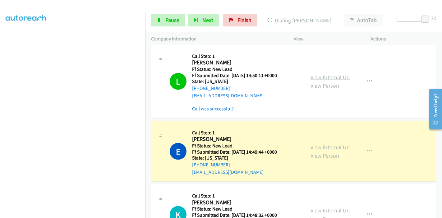
click at [333, 74] on link "View External Url" at bounding box center [329, 77] width 39 height 7
click at [318, 144] on link "View External Url" at bounding box center [329, 147] width 39 height 7
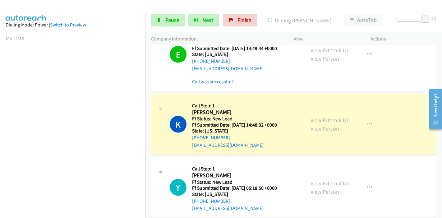
scroll to position [828, 0]
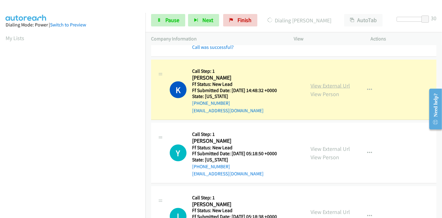
click at [334, 84] on link "View External Url" at bounding box center [329, 85] width 39 height 7
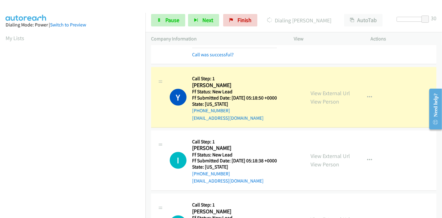
scroll to position [131, 0]
click at [335, 91] on link "View External Url" at bounding box center [329, 92] width 39 height 7
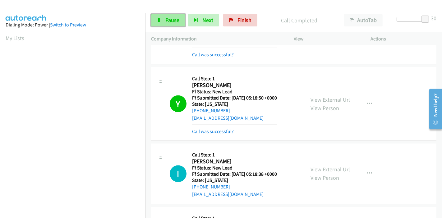
click at [160, 18] on icon at bounding box center [159, 20] width 4 height 4
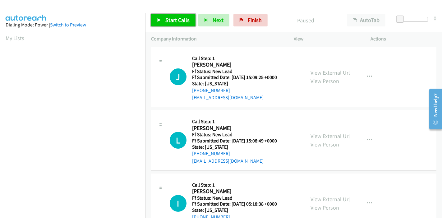
click at [174, 20] on span "Start Calls" at bounding box center [177, 19] width 24 height 7
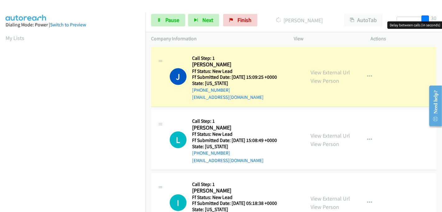
drag, startPoint x: 398, startPoint y: 17, endPoint x: 438, endPoint y: 20, distance: 40.2
click at [438, 20] on div "Start Calls Pause Next Finish Dialing Jordan Terry AutoTab AutoTab 30" at bounding box center [293, 20] width 296 height 24
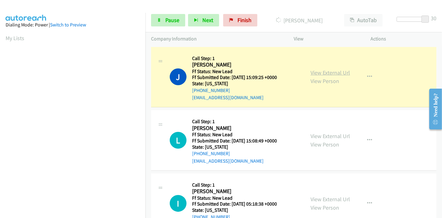
click at [311, 73] on link "View External Url" at bounding box center [329, 72] width 39 height 7
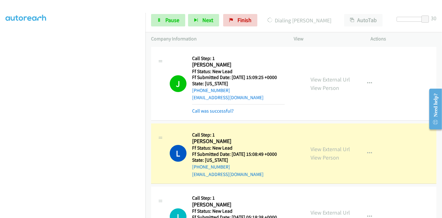
scroll to position [69, 0]
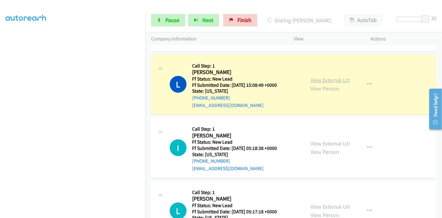
click at [333, 80] on link "View External Url" at bounding box center [329, 79] width 39 height 7
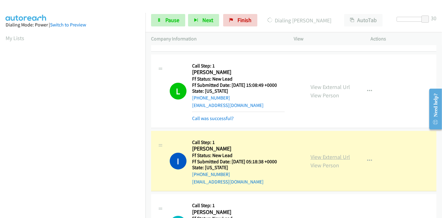
click at [333, 156] on link "View External Url" at bounding box center [329, 156] width 39 height 7
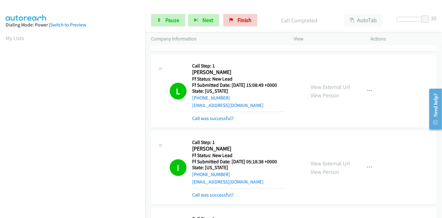
scroll to position [128, 0]
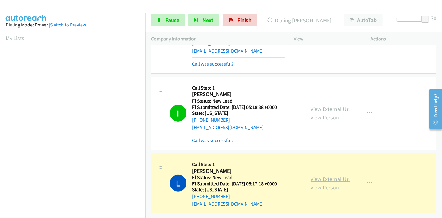
click at [317, 175] on link "View External Url" at bounding box center [329, 178] width 39 height 7
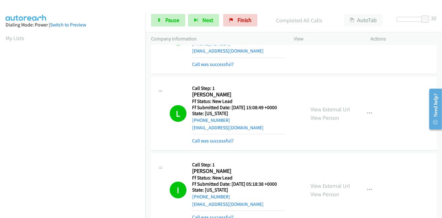
scroll to position [0, 0]
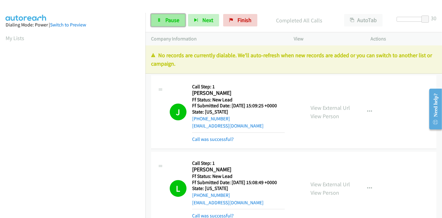
click at [162, 19] on link "Pause" at bounding box center [168, 20] width 34 height 12
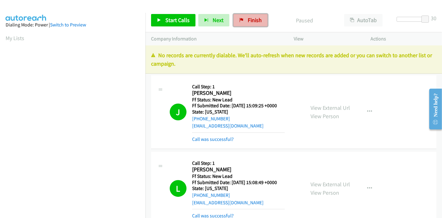
click at [239, 23] on link "Finish" at bounding box center [250, 20] width 34 height 12
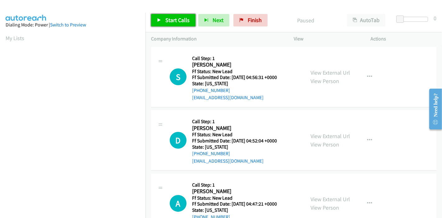
click at [180, 17] on span "Start Calls" at bounding box center [177, 19] width 24 height 7
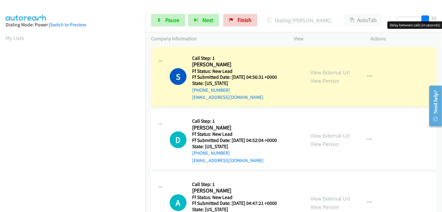
drag, startPoint x: 397, startPoint y: 18, endPoint x: 430, endPoint y: 18, distance: 32.9
click at [430, 18] on div at bounding box center [411, 22] width 40 height 10
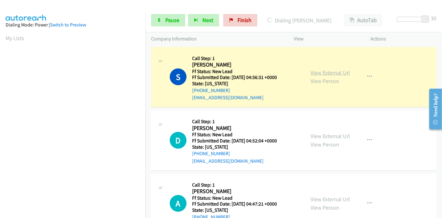
click at [317, 73] on link "View External Url" at bounding box center [329, 72] width 39 height 7
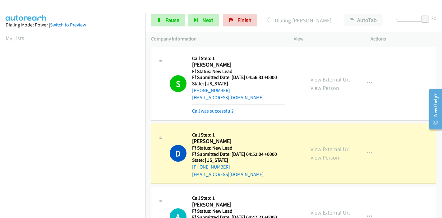
scroll to position [131, 0]
click at [327, 151] on link "View External Url" at bounding box center [329, 148] width 39 height 7
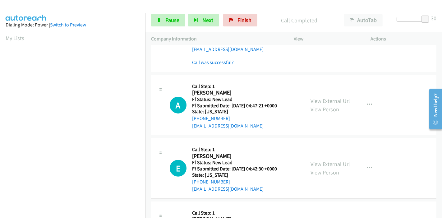
scroll to position [138, 0]
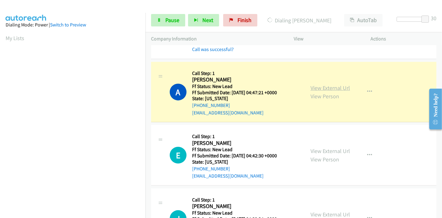
click at [329, 87] on link "View External Url" at bounding box center [329, 87] width 39 height 7
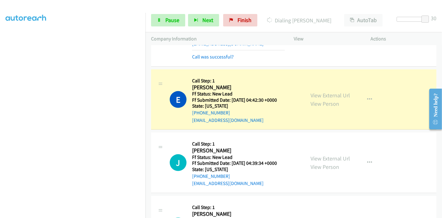
scroll to position [131, 0]
click at [333, 96] on link "View External Url" at bounding box center [329, 95] width 39 height 7
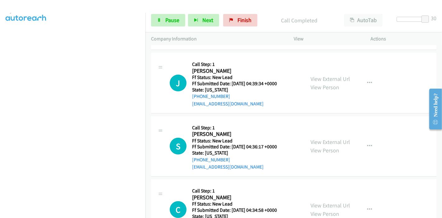
scroll to position [311, 0]
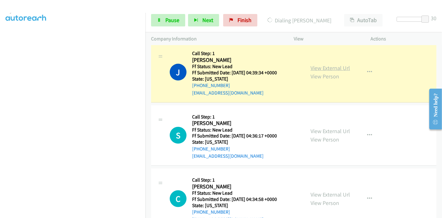
click at [344, 67] on link "View External Url" at bounding box center [329, 67] width 39 height 7
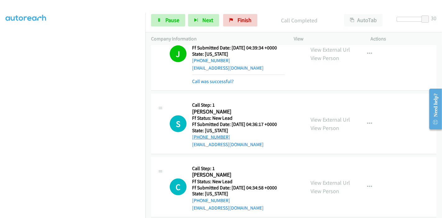
scroll to position [345, 0]
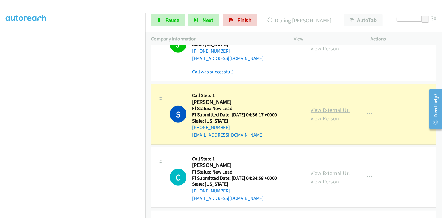
click at [334, 110] on link "View External Url" at bounding box center [329, 109] width 39 height 7
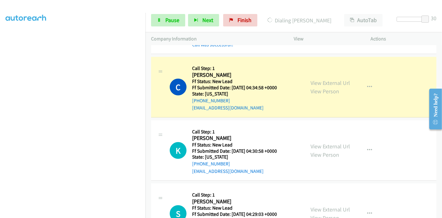
scroll to position [0, 0]
click at [321, 81] on link "View External Url" at bounding box center [329, 82] width 39 height 7
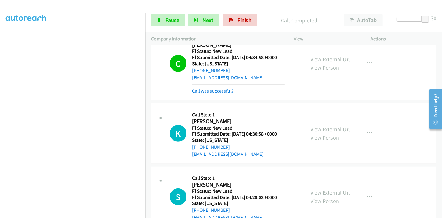
scroll to position [518, 0]
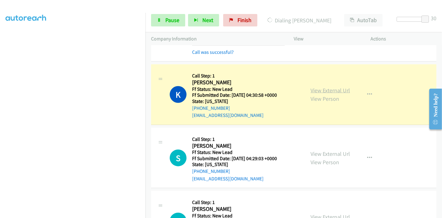
click at [334, 87] on link "View External Url" at bounding box center [329, 90] width 39 height 7
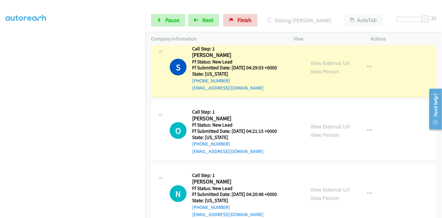
scroll to position [0, 0]
click at [336, 62] on link "View External Url" at bounding box center [329, 62] width 39 height 7
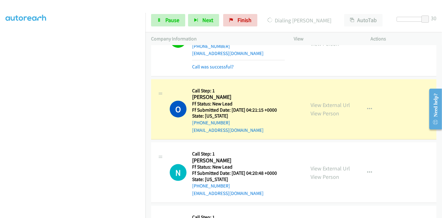
scroll to position [97, 0]
click at [330, 103] on link "View External Url" at bounding box center [329, 104] width 39 height 7
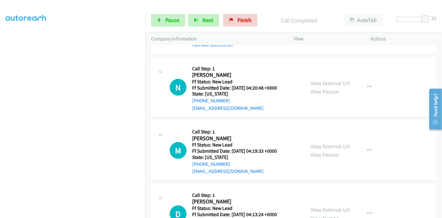
scroll to position [759, 0]
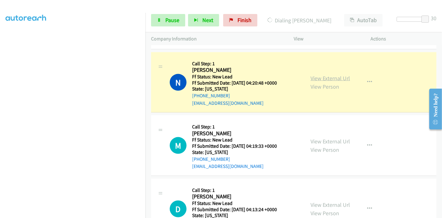
click at [327, 75] on link "View External Url" at bounding box center [329, 78] width 39 height 7
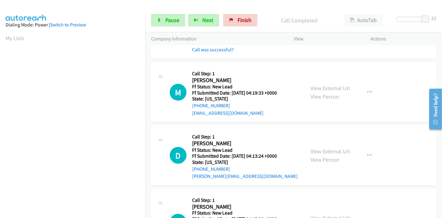
scroll to position [828, 0]
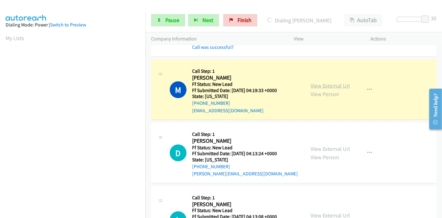
click at [336, 84] on link "View External Url" at bounding box center [329, 85] width 39 height 7
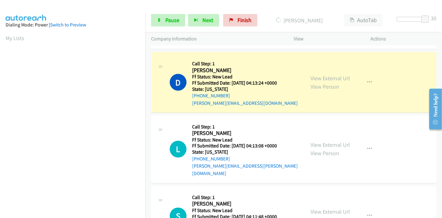
scroll to position [932, 0]
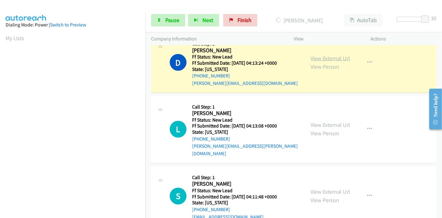
click at [339, 57] on link "View External Url" at bounding box center [329, 58] width 39 height 7
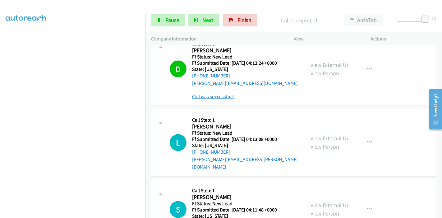
scroll to position [1001, 0]
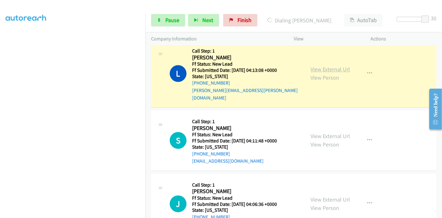
click at [337, 66] on link "View External Url" at bounding box center [329, 69] width 39 height 7
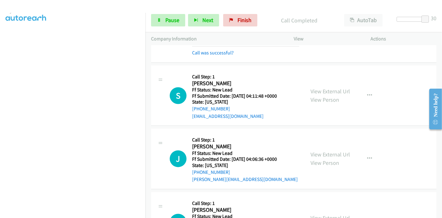
scroll to position [1070, 0]
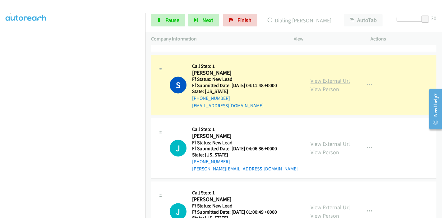
click at [328, 77] on link "View External Url" at bounding box center [329, 80] width 39 height 7
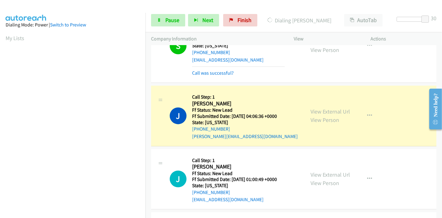
scroll to position [1139, 0]
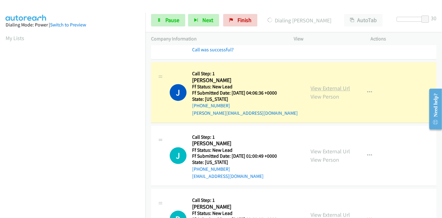
click at [334, 84] on link "View External Url" at bounding box center [329, 87] width 39 height 7
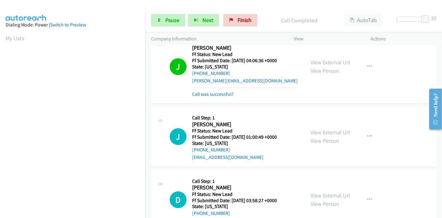
scroll to position [1208, 0]
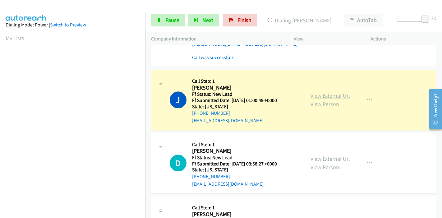
click at [340, 92] on link "View External Url" at bounding box center [329, 95] width 39 height 7
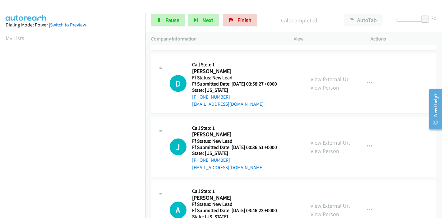
scroll to position [1311, 0]
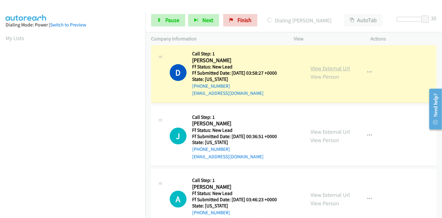
click at [319, 65] on link "View External Url" at bounding box center [329, 68] width 39 height 7
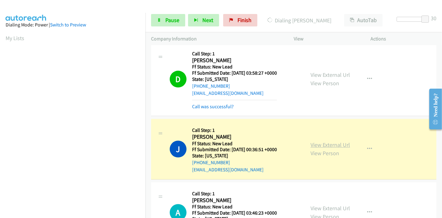
click at [331, 141] on link "View External Url" at bounding box center [329, 144] width 39 height 7
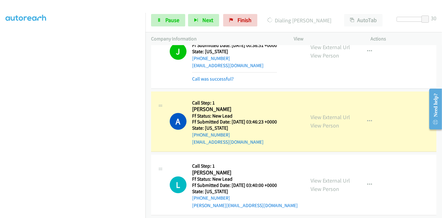
scroll to position [1449, 0]
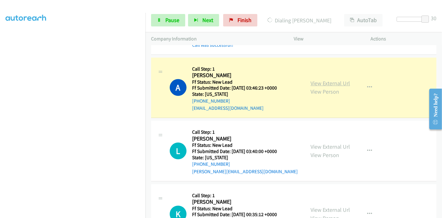
click at [340, 80] on link "View External Url" at bounding box center [329, 83] width 39 height 7
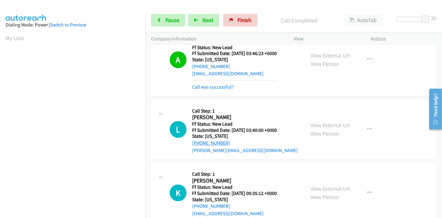
scroll to position [1518, 0]
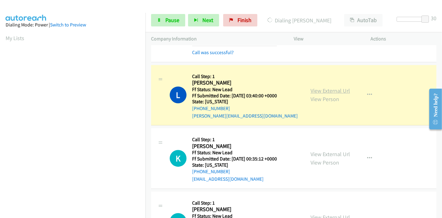
click at [317, 87] on link "View External Url" at bounding box center [329, 90] width 39 height 7
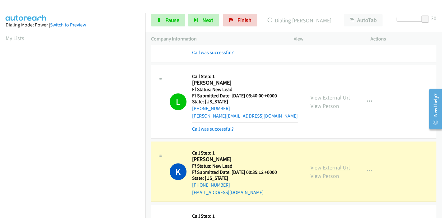
click at [317, 164] on link "View External Url" at bounding box center [329, 167] width 39 height 7
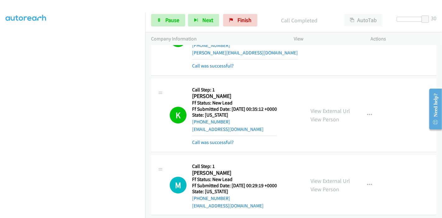
scroll to position [1622, 0]
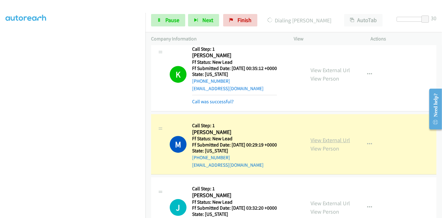
click at [326, 136] on link "View External Url" at bounding box center [329, 139] width 39 height 7
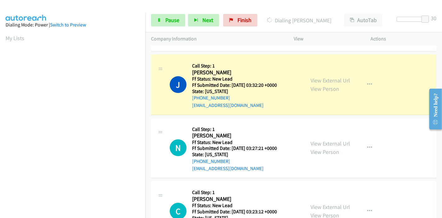
scroll to position [1760, 0]
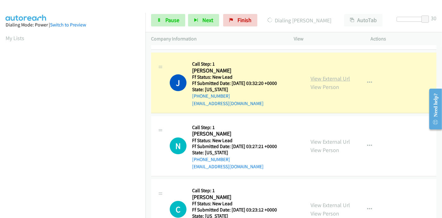
click at [337, 75] on link "View External Url" at bounding box center [329, 78] width 39 height 7
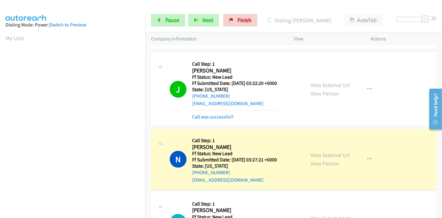
scroll to position [131, 0]
click at [321, 151] on link "View External Url" at bounding box center [329, 154] width 39 height 7
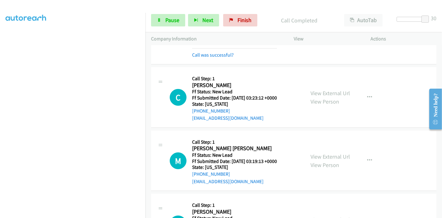
scroll to position [97, 0]
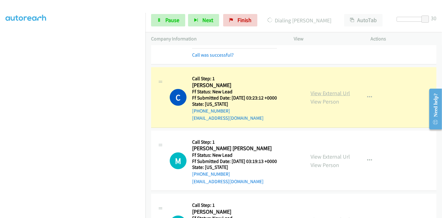
click at [337, 89] on link "View External Url" at bounding box center [329, 92] width 39 height 7
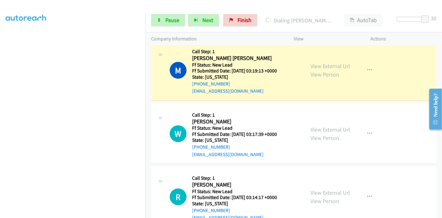
scroll to position [0, 0]
click at [314, 62] on link "View External Url" at bounding box center [329, 65] width 39 height 7
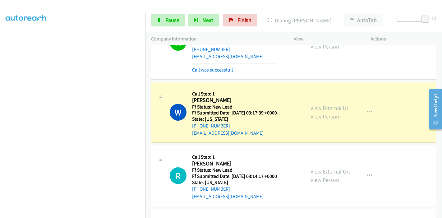
scroll to position [2071, 0]
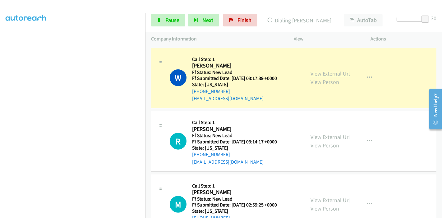
click at [336, 70] on link "View External Url" at bounding box center [329, 73] width 39 height 7
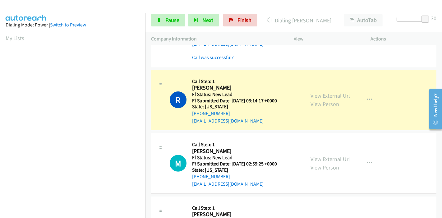
scroll to position [2140, 0]
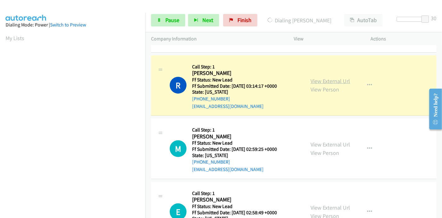
click at [344, 77] on link "View External Url" at bounding box center [329, 80] width 39 height 7
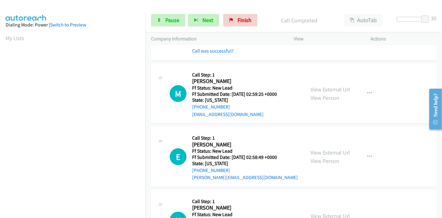
scroll to position [2209, 0]
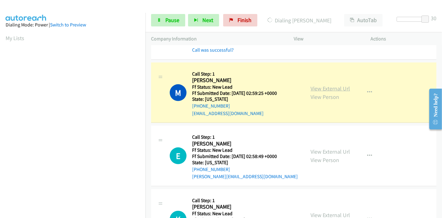
click at [319, 85] on link "View External Url" at bounding box center [329, 88] width 39 height 7
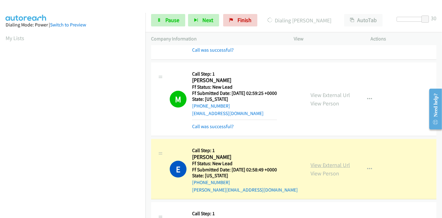
scroll to position [131, 0]
click at [318, 161] on link "View External Url" at bounding box center [329, 164] width 39 height 7
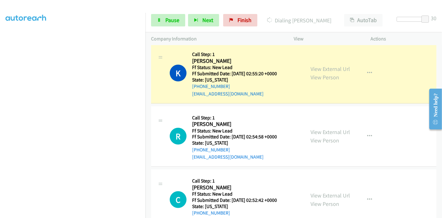
scroll to position [97, 0]
click at [335, 65] on link "View External Url" at bounding box center [329, 68] width 39 height 7
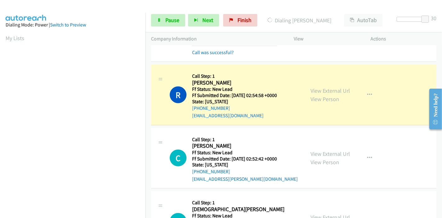
scroll to position [2450, 0]
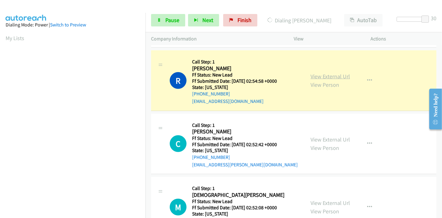
click at [338, 73] on link "View External Url" at bounding box center [329, 76] width 39 height 7
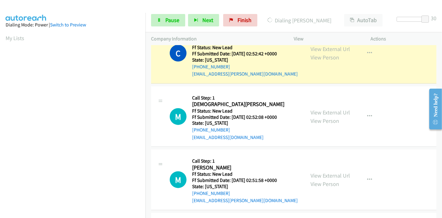
scroll to position [2520, 0]
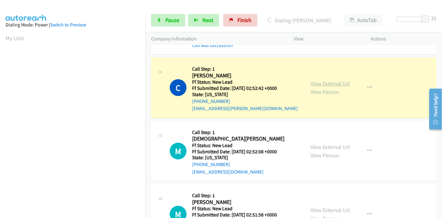
click at [345, 80] on link "View External Url" at bounding box center [329, 83] width 39 height 7
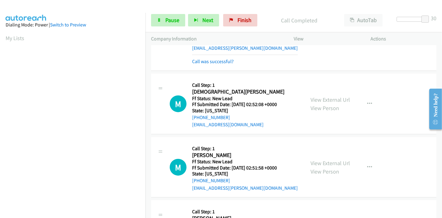
scroll to position [2589, 0]
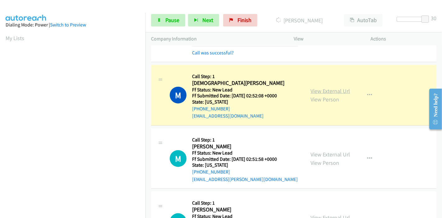
click at [326, 87] on link "View External Url" at bounding box center [329, 90] width 39 height 7
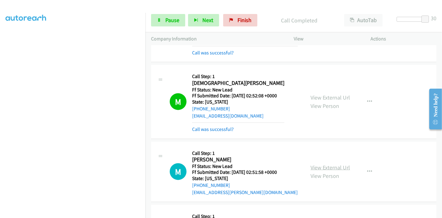
click at [334, 164] on link "View External Url" at bounding box center [329, 167] width 39 height 7
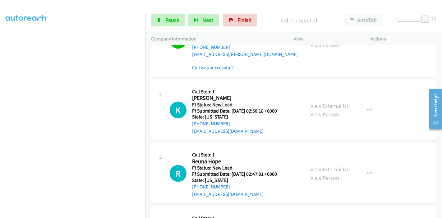
scroll to position [62, 0]
click at [338, 102] on link "View External Url" at bounding box center [329, 105] width 39 height 7
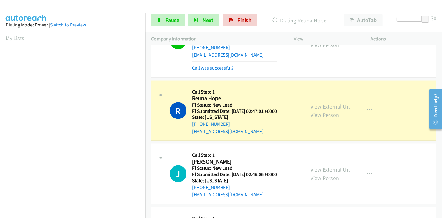
scroll to position [2830, 0]
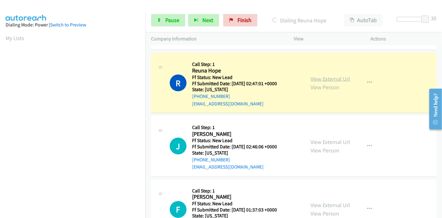
click at [332, 75] on link "View External Url" at bounding box center [329, 78] width 39 height 7
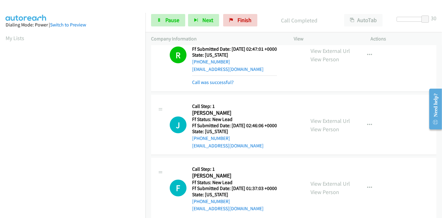
scroll to position [2899, 0]
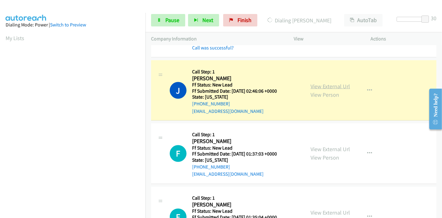
click at [336, 83] on link "View External Url" at bounding box center [329, 86] width 39 height 7
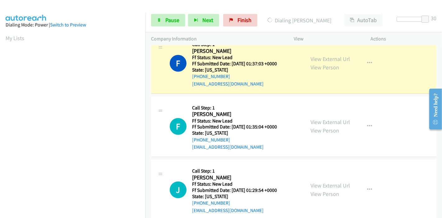
scroll to position [2968, 0]
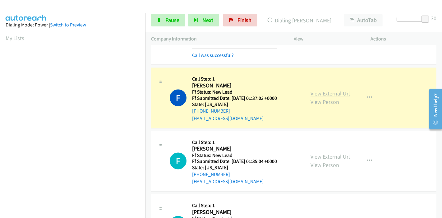
click at [338, 90] on link "View External Url" at bounding box center [329, 93] width 39 height 7
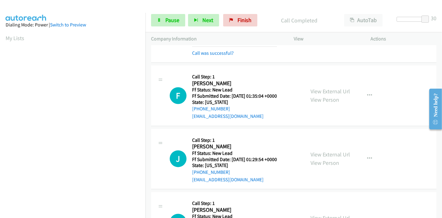
scroll to position [3037, 0]
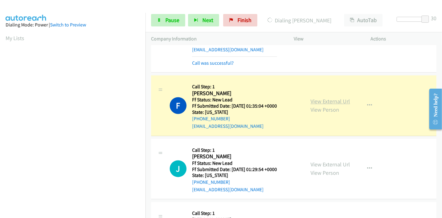
click at [342, 98] on link "View External Url" at bounding box center [329, 101] width 39 height 7
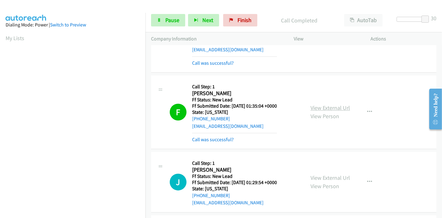
scroll to position [131, 0]
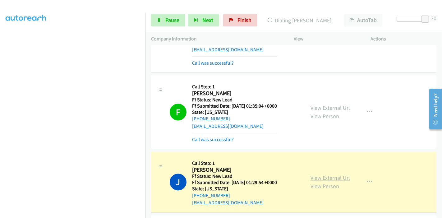
click at [346, 174] on link "View External Url" at bounding box center [329, 177] width 39 height 7
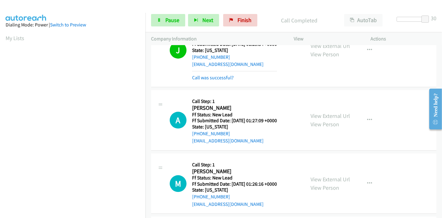
scroll to position [3210, 0]
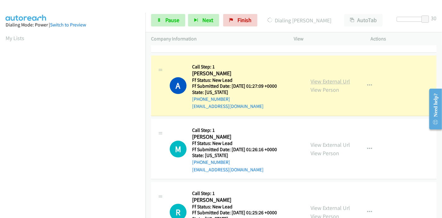
click at [342, 78] on link "View External Url" at bounding box center [329, 81] width 39 height 7
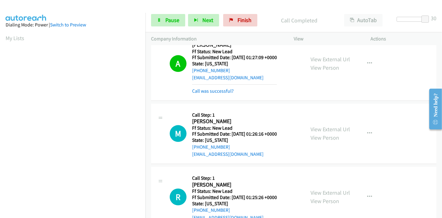
scroll to position [3279, 0]
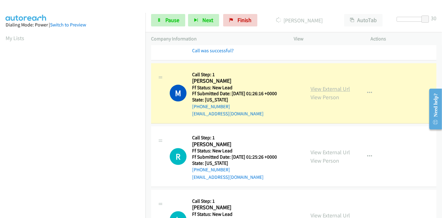
click at [338, 85] on link "View External Url" at bounding box center [329, 88] width 39 height 7
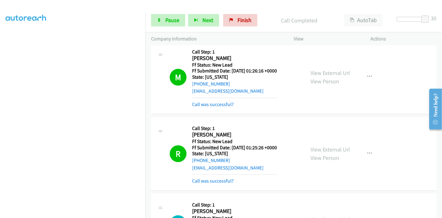
scroll to position [3348, 0]
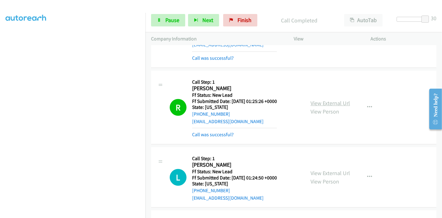
click at [337, 99] on link "View External Url" at bounding box center [329, 102] width 39 height 7
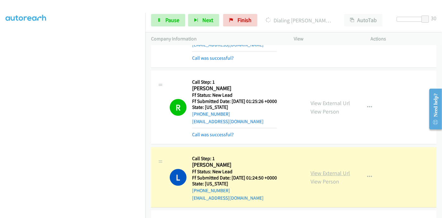
click at [334, 169] on link "View External Url" at bounding box center [329, 172] width 39 height 7
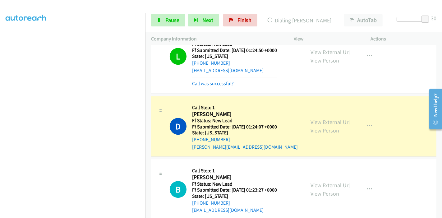
scroll to position [3486, 0]
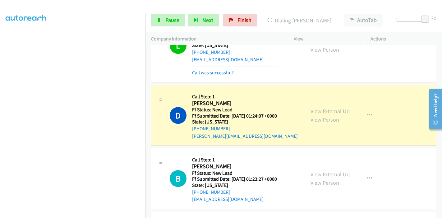
click at [317, 107] on div "View External Url View Person" at bounding box center [329, 115] width 39 height 17
click at [317, 107] on link "View External Url" at bounding box center [329, 110] width 39 height 7
click at [173, 18] on span "Pause" at bounding box center [172, 19] width 14 height 7
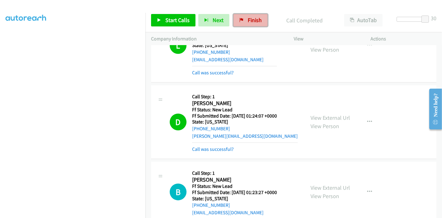
click at [250, 21] on span "Finish" at bounding box center [255, 19] width 14 height 7
